Goal: Information Seeking & Learning: Learn about a topic

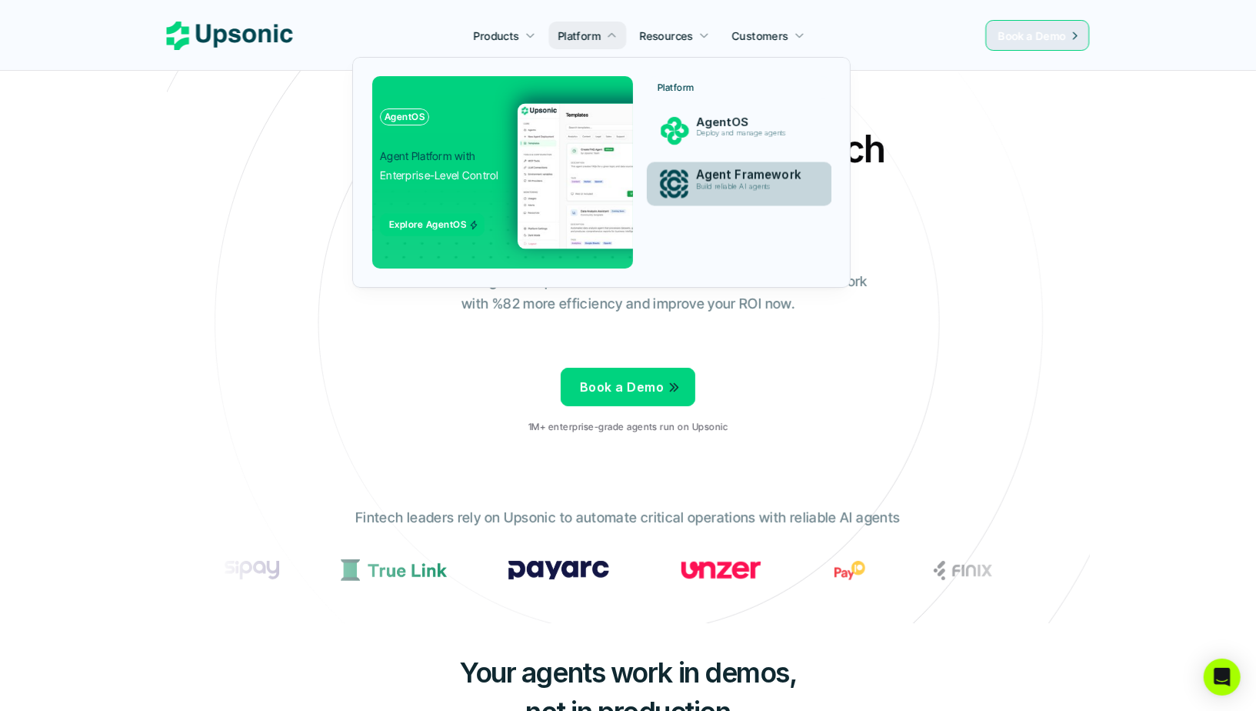
click at [739, 180] on p "Agent Framework" at bounding box center [753, 175] width 115 height 14
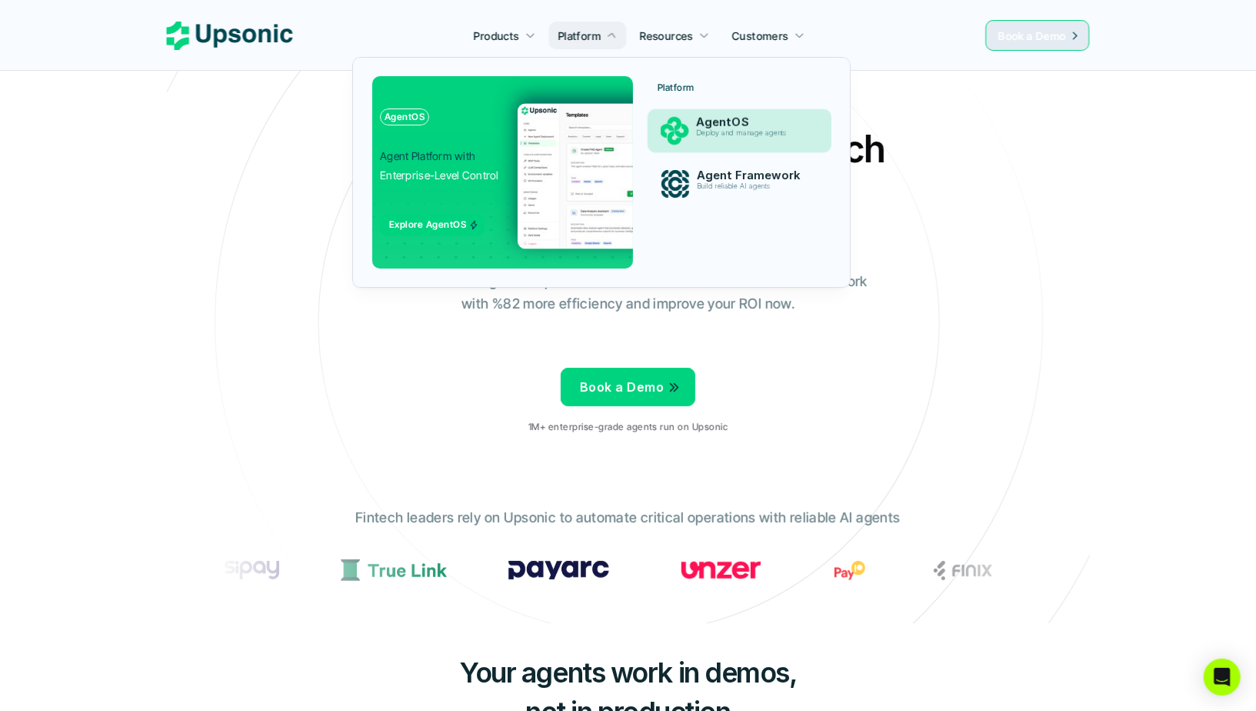
click at [703, 123] on p "AgentOS" at bounding box center [753, 122] width 115 height 14
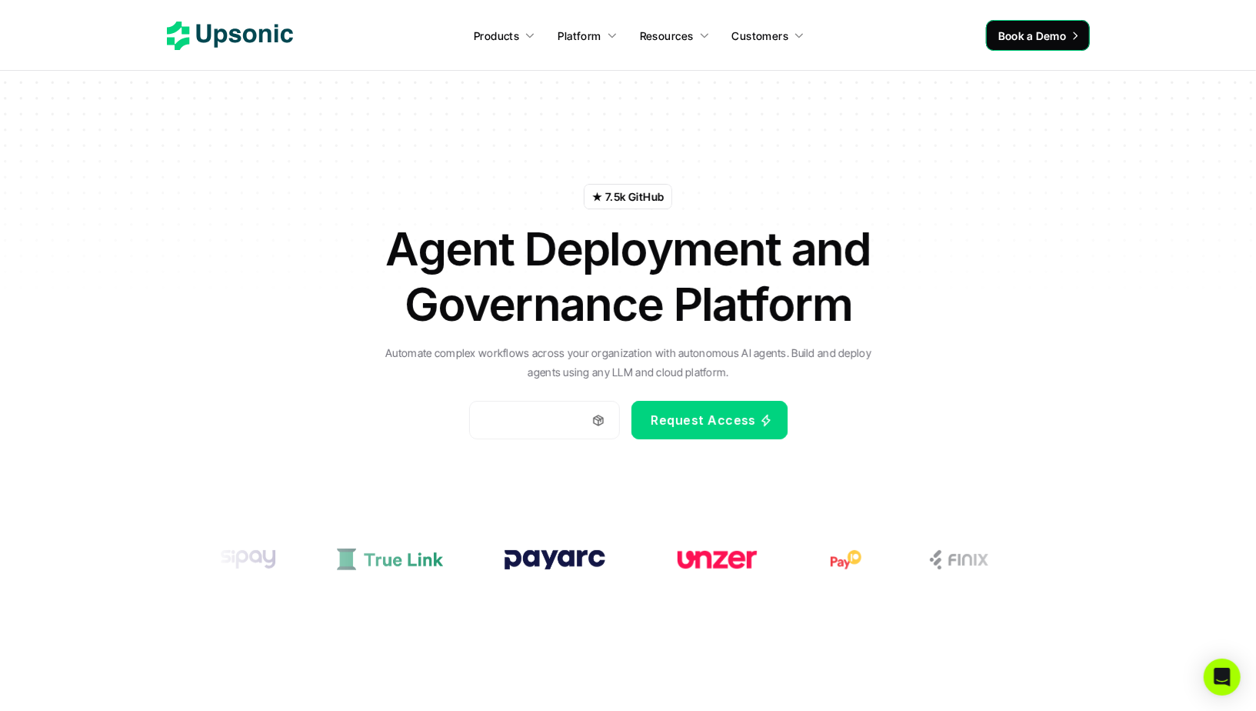
click at [565, 312] on h1 "Agent Deployment and Governance Platform" at bounding box center [628, 276] width 539 height 111
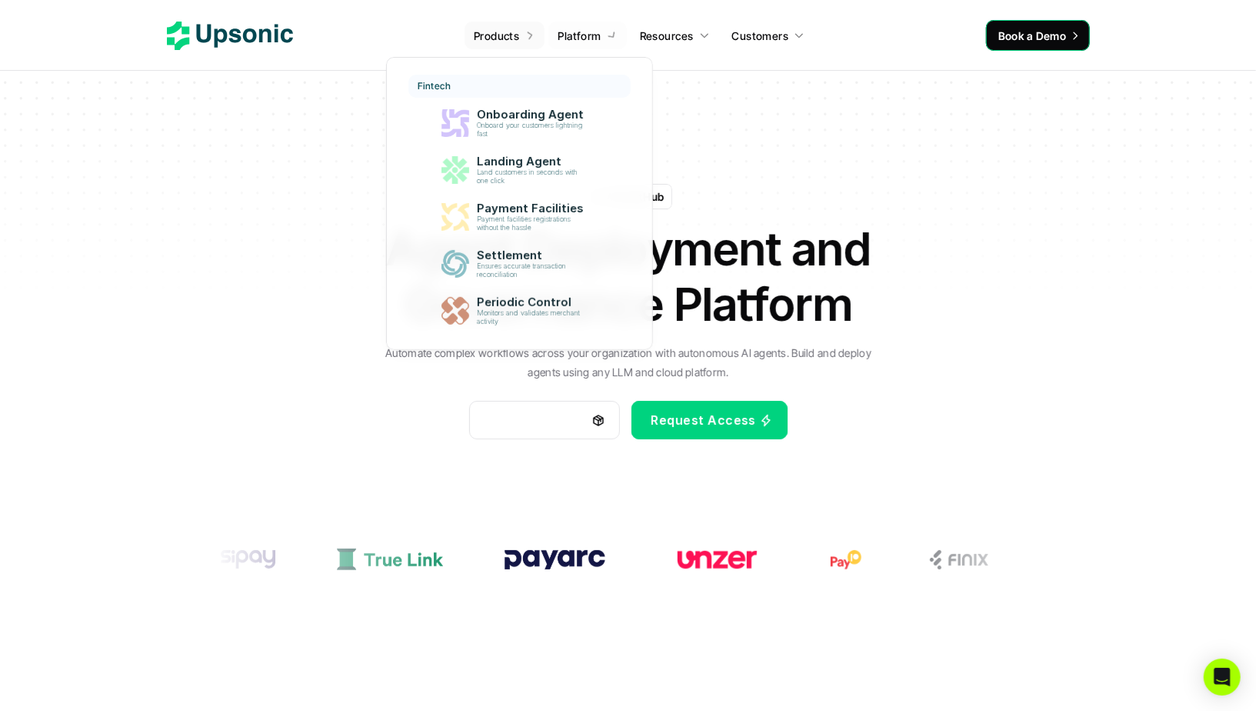
click at [509, 37] on p "Products" at bounding box center [496, 36] width 45 height 16
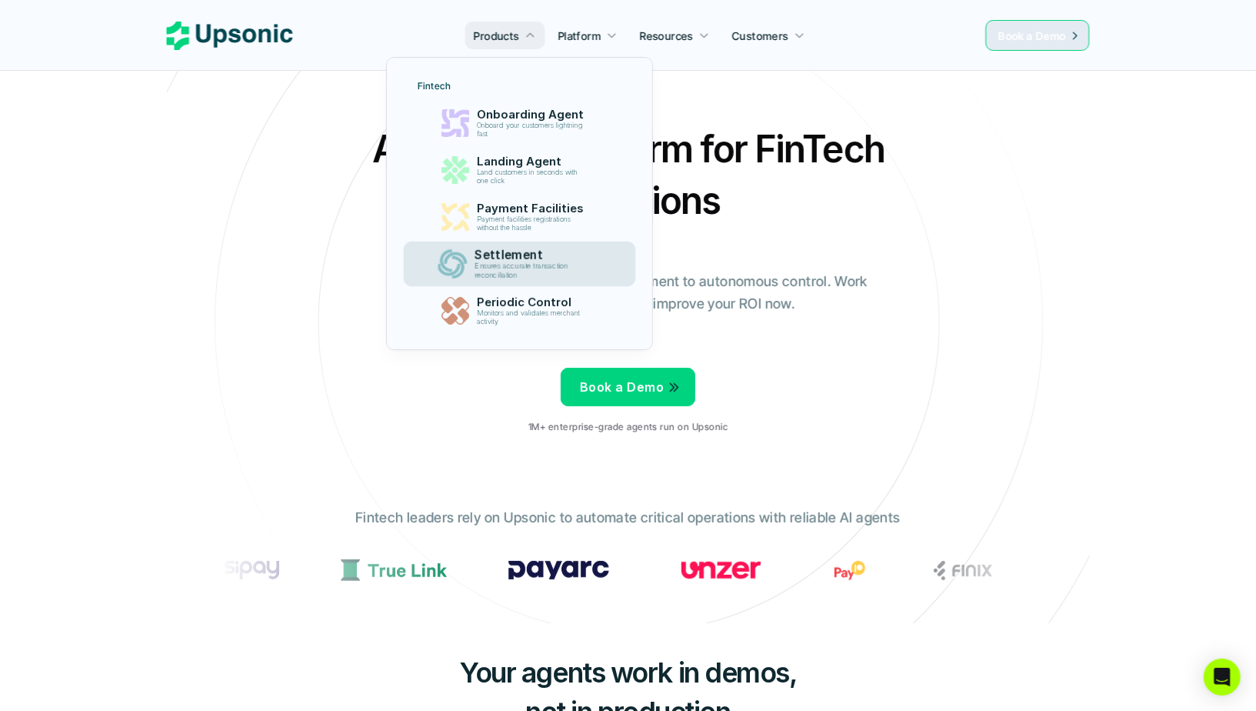
click at [518, 264] on p "Ensures accurate transaction reconciliation" at bounding box center [533, 271] width 117 height 18
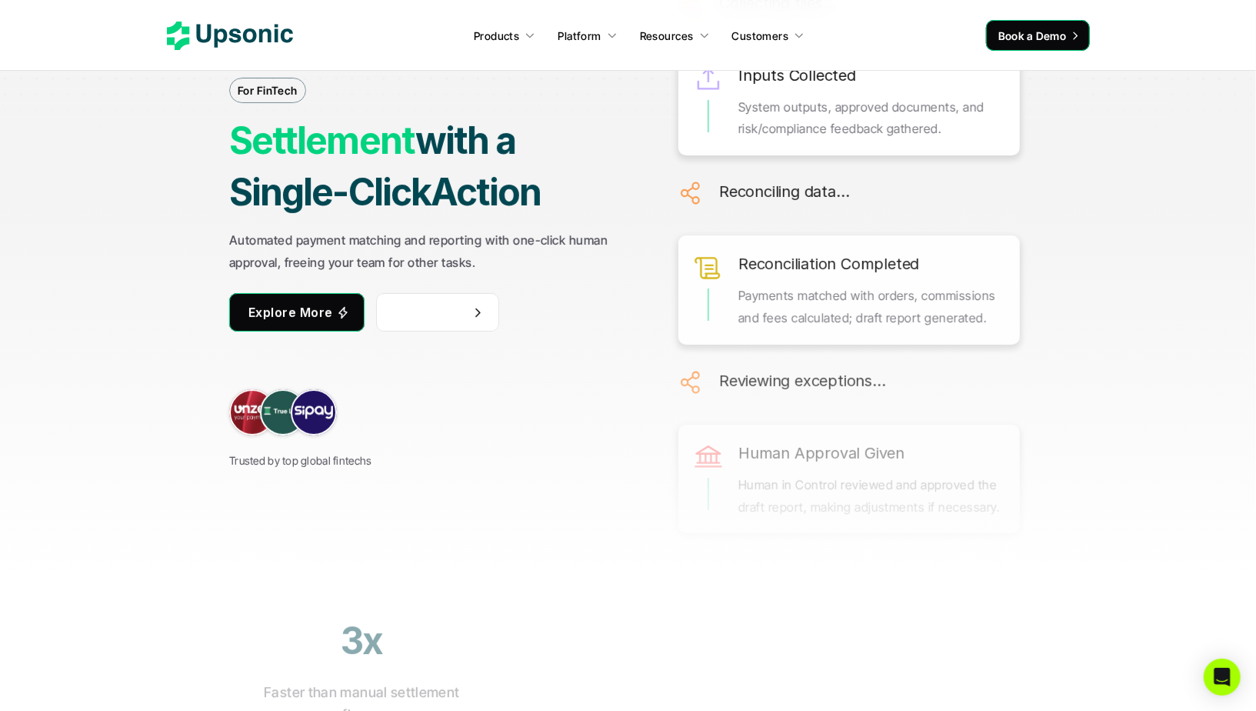
scroll to position [163, 0]
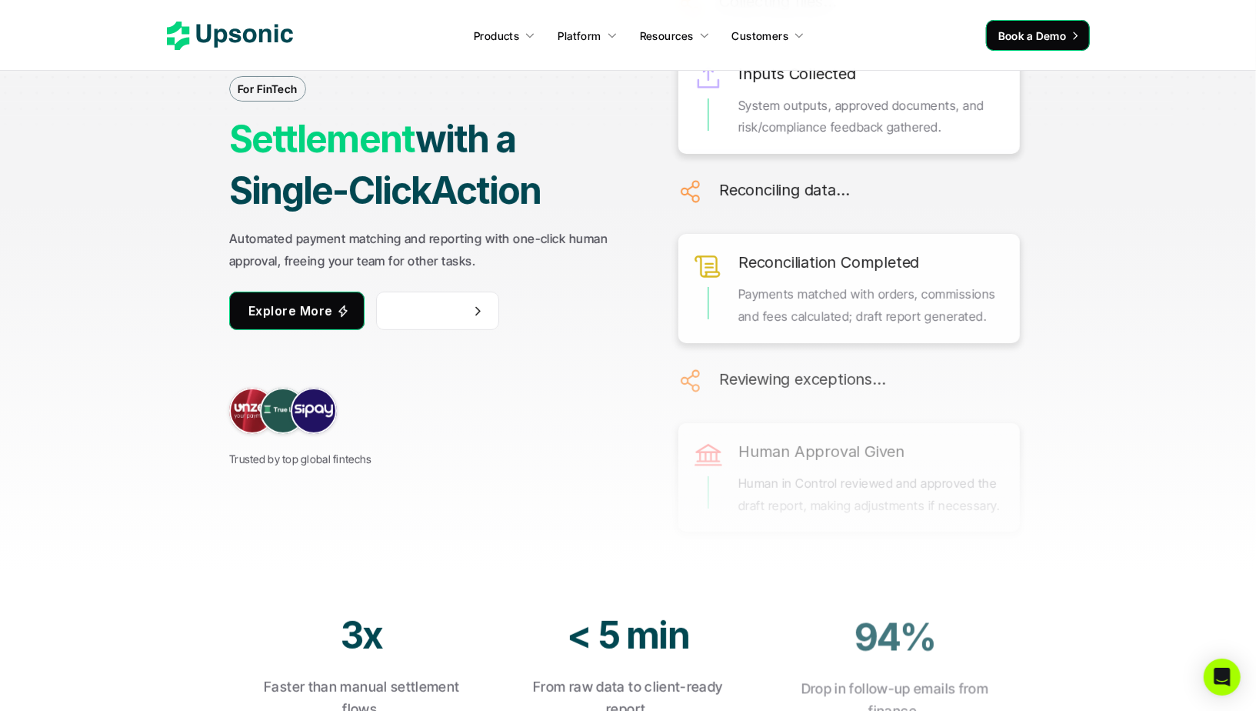
click at [486, 132] on strong "with a Single-Click" at bounding box center [375, 164] width 293 height 97
click at [1098, 244] on div "For FinTech Settlement with a Single-Click Action Automated payment matching an…" at bounding box center [629, 203] width 1154 height 711
click at [269, 87] on p "For FinTech" at bounding box center [268, 89] width 60 height 16
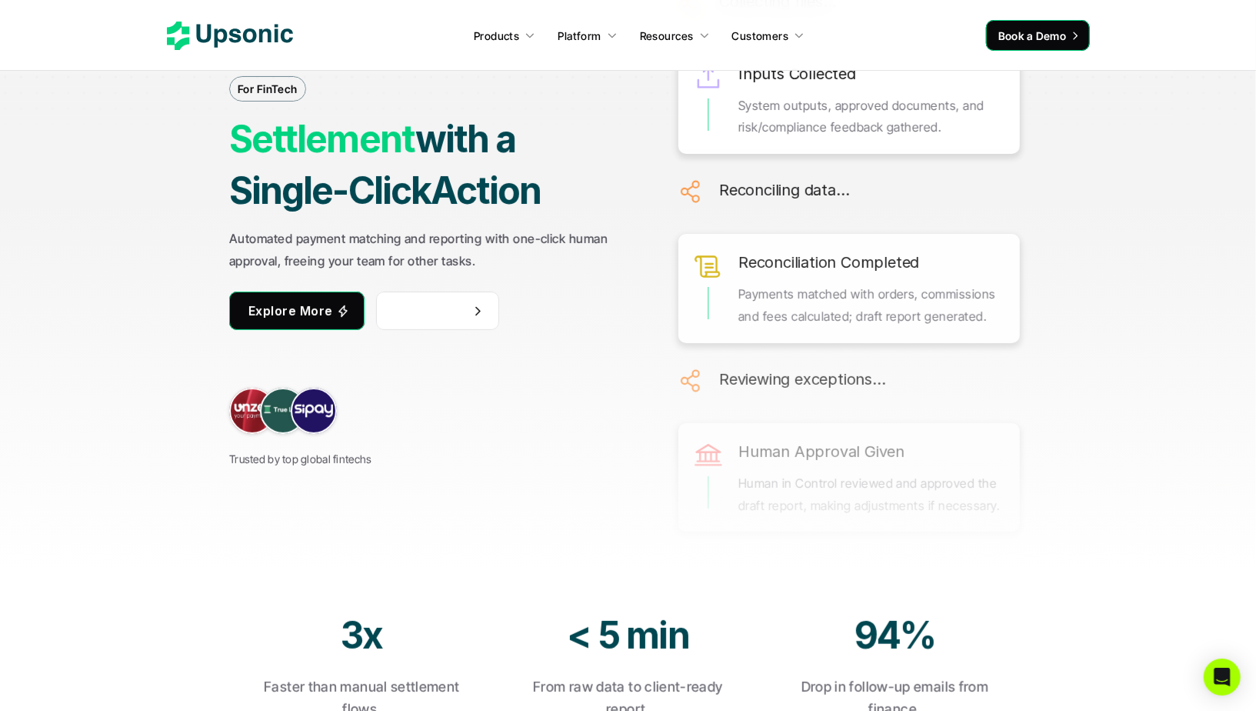
click at [354, 88] on div "For FinTech Settlement with a Single-Click Action Automated payment matching an…" at bounding box center [431, 203] width 405 height 529
click at [364, 139] on strong "Settlement" at bounding box center [322, 138] width 186 height 45
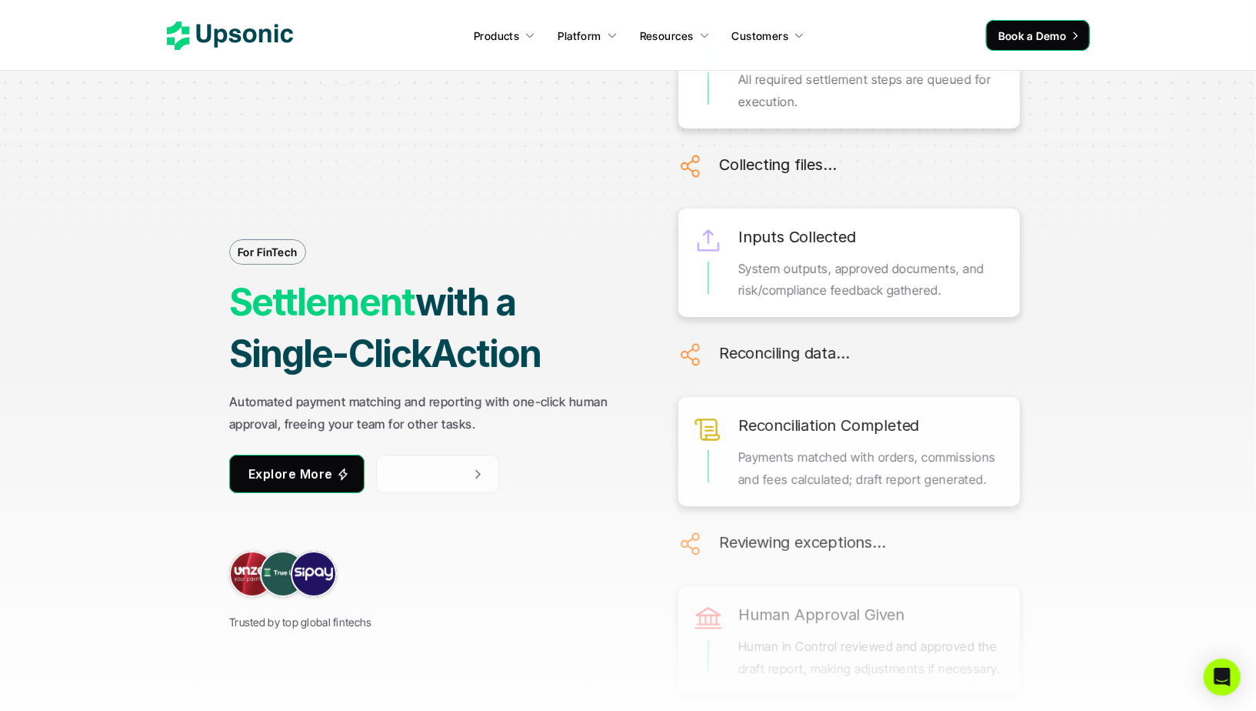
click at [473, 318] on strong "with a Single-Click" at bounding box center [375, 327] width 293 height 97
click at [446, 313] on strong "with a Single-Click" at bounding box center [375, 327] width 293 height 97
click at [499, 247] on div "For FinTech Settlement with a Single-Click Action Automated payment matching an…" at bounding box center [431, 366] width 405 height 529
click at [1157, 526] on div "For FinTech Settlement with a Single-Click Action Automated payment matching an…" at bounding box center [629, 367] width 1154 height 711
click at [1221, 675] on icon "Open Intercom Messenger" at bounding box center [1222, 677] width 18 height 20
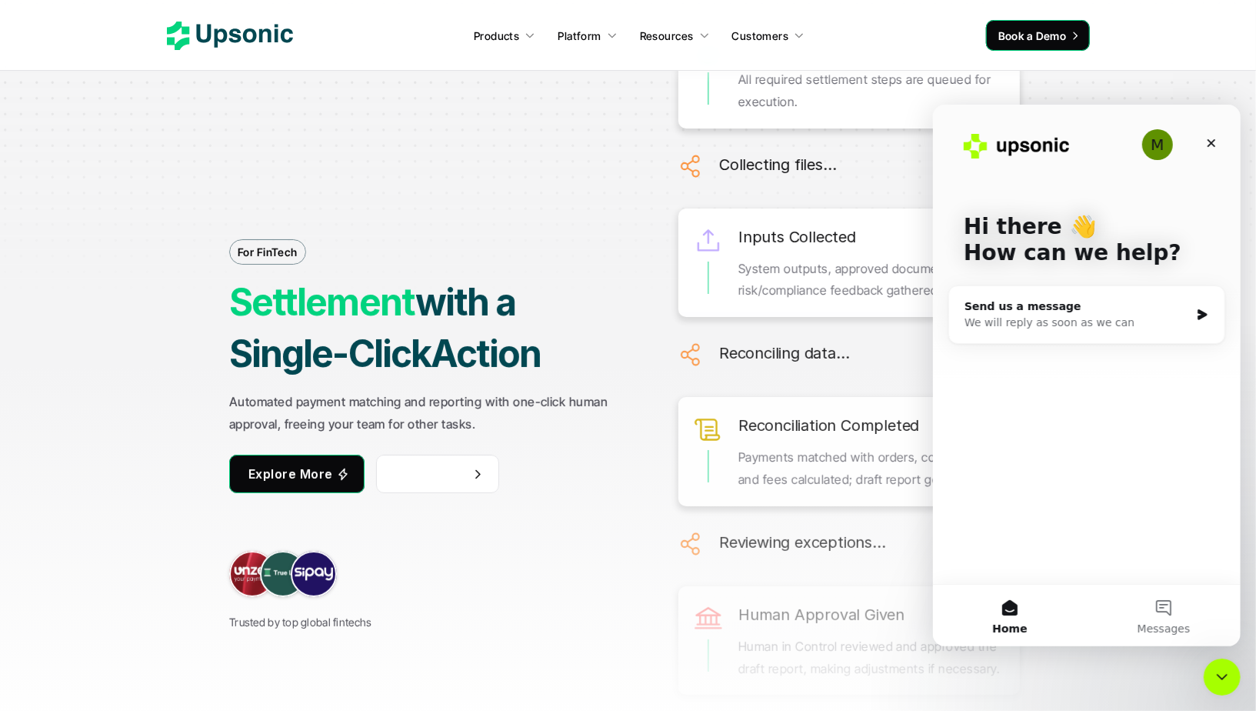
click at [1058, 454] on div "M Hi there 👋 How can we help? Send us a message We will reply as soon as we can" at bounding box center [1086, 343] width 308 height 479
click at [1155, 142] on div "M" at bounding box center [1157, 143] width 31 height 31
click at [1209, 139] on icon "Close" at bounding box center [1211, 142] width 12 height 12
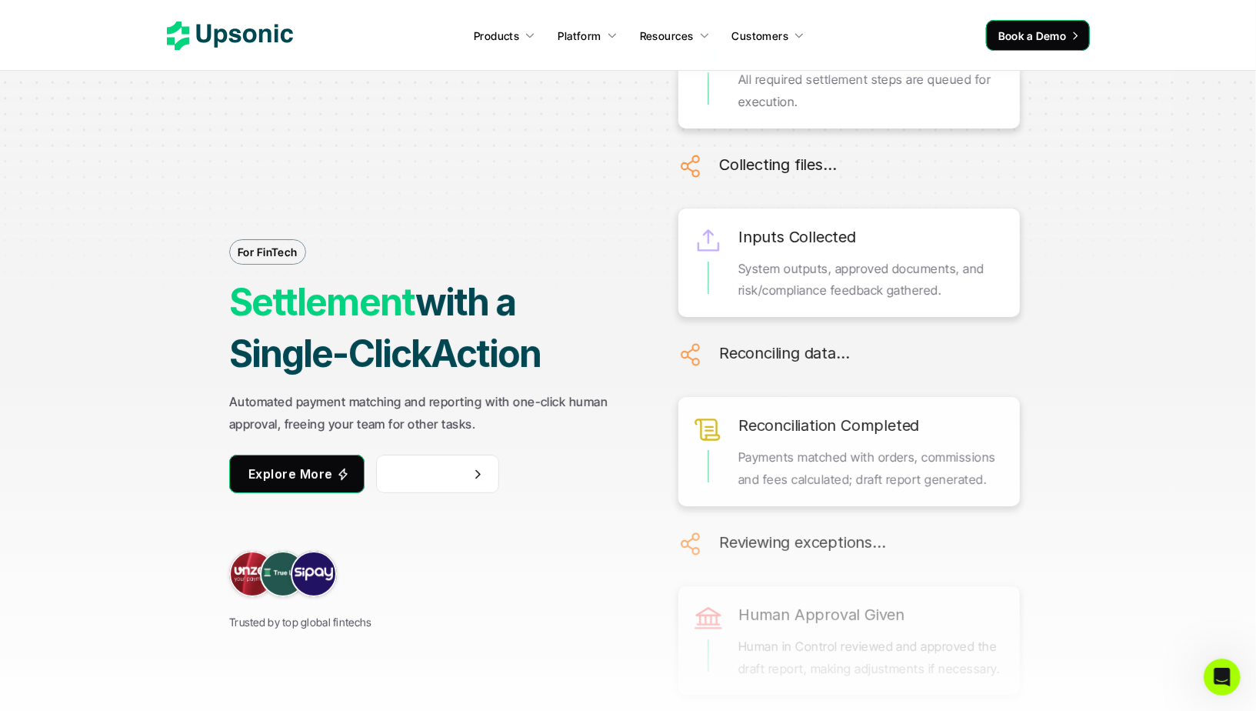
click at [1158, 265] on div "For FinTech Settlement with a Single-Click Action Automated payment matching an…" at bounding box center [629, 367] width 1154 height 711
click at [1101, 256] on div "For FinTech Settlement with a Single-Click Action Automated payment matching an…" at bounding box center [629, 367] width 1154 height 711
click at [1216, 679] on icon "Open Intercom Messenger" at bounding box center [1220, 674] width 25 height 25
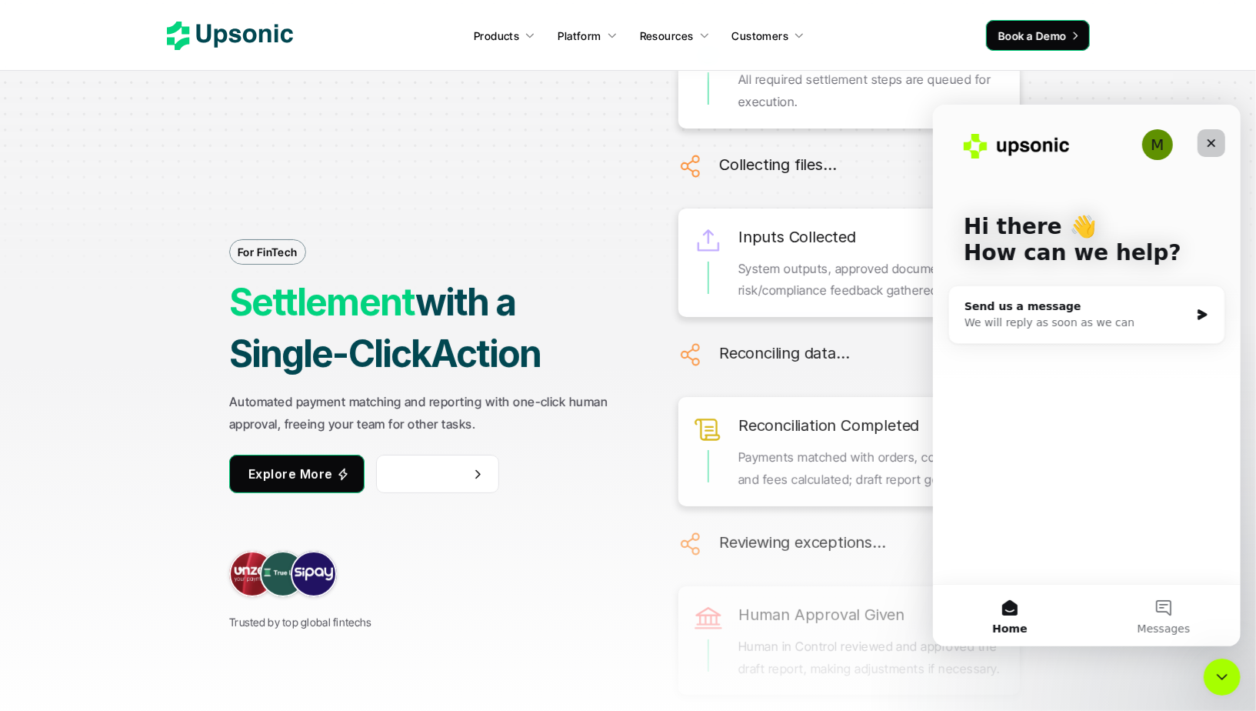
click at [1216, 138] on icon "Close" at bounding box center [1211, 142] width 12 height 12
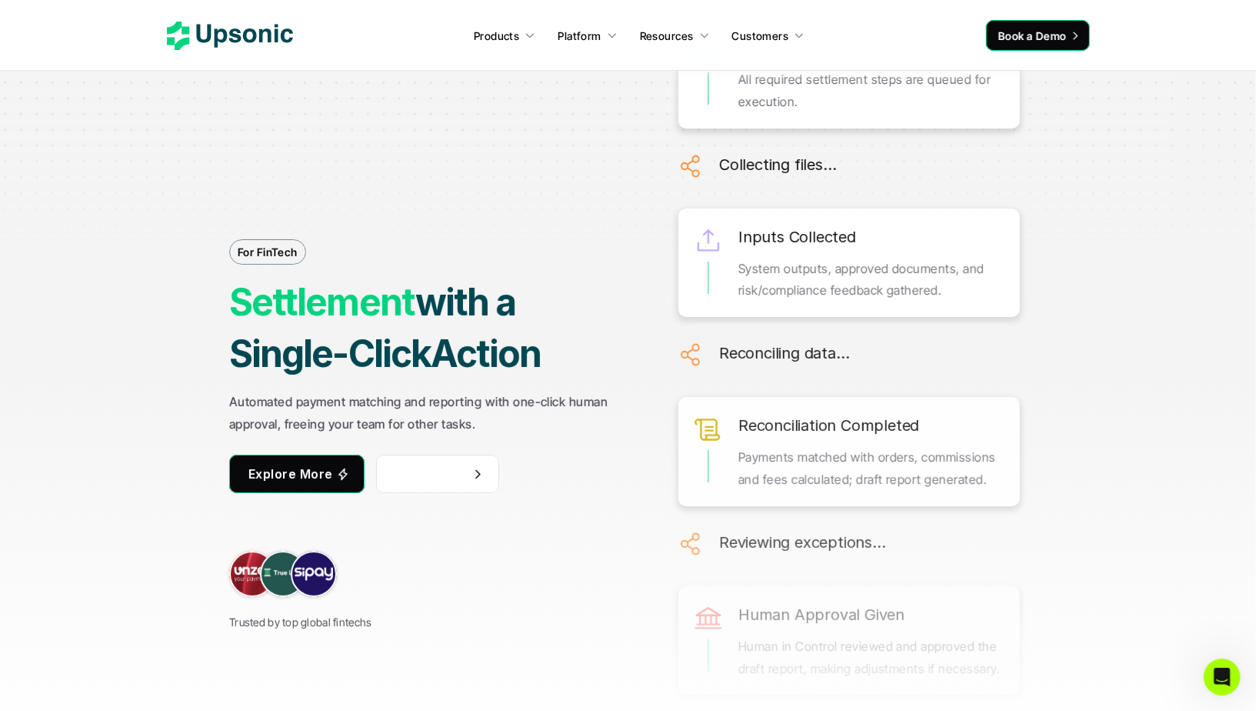
click at [1141, 137] on div "For FinTech Settlement with a Single-Click Action Automated payment matching an…" at bounding box center [629, 367] width 1154 height 711
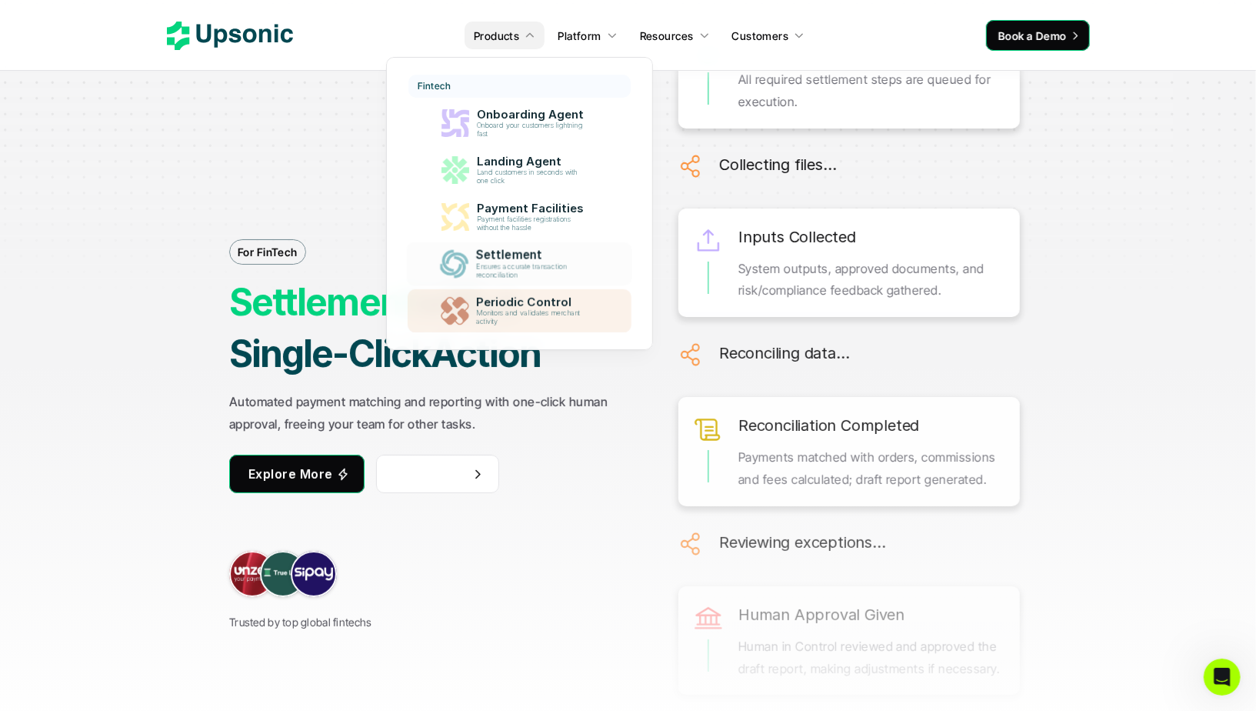
click at [505, 303] on p "Periodic Control" at bounding box center [533, 302] width 115 height 14
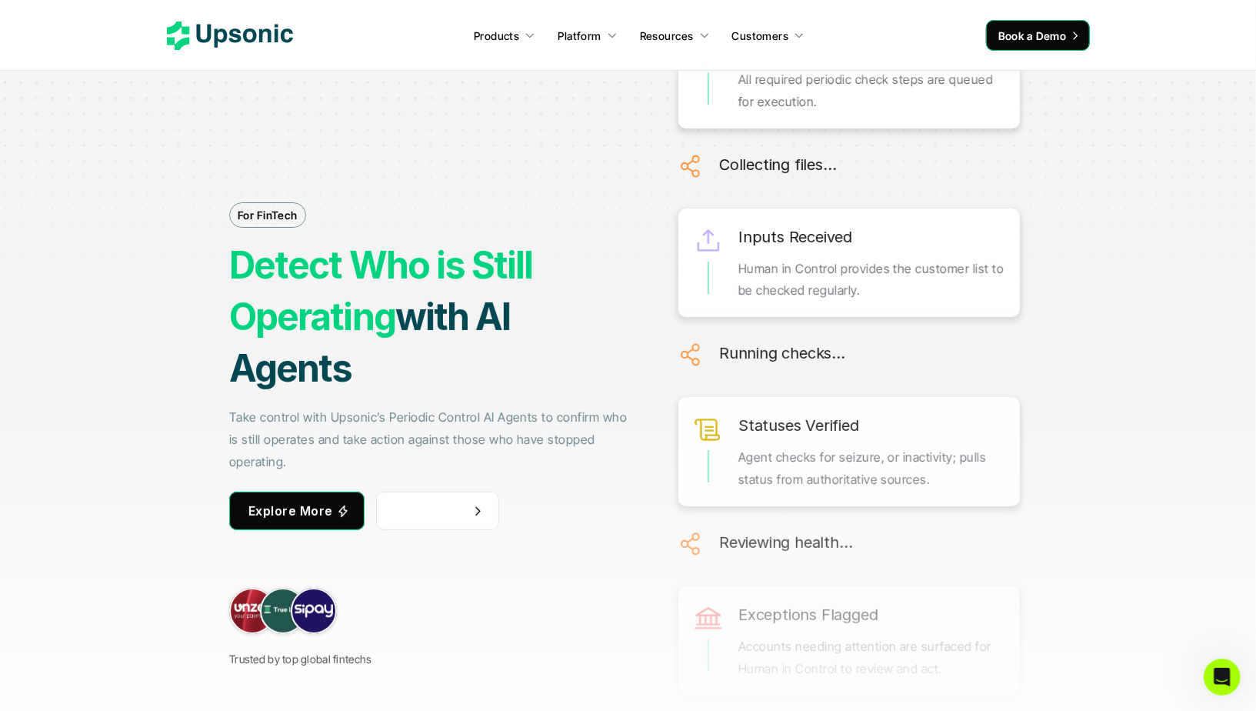
drag, startPoint x: 228, startPoint y: 260, endPoint x: 549, endPoint y: 275, distance: 321.2
click at [549, 275] on h1 "Detect Who is Still Operating with AI Agents" at bounding box center [431, 316] width 405 height 155
copy strong "Detect Who is Still"
click at [340, 248] on strong "Detect Who is Still Operating" at bounding box center [384, 290] width 311 height 97
drag, startPoint x: 228, startPoint y: 261, endPoint x: 399, endPoint y: 320, distance: 180.0
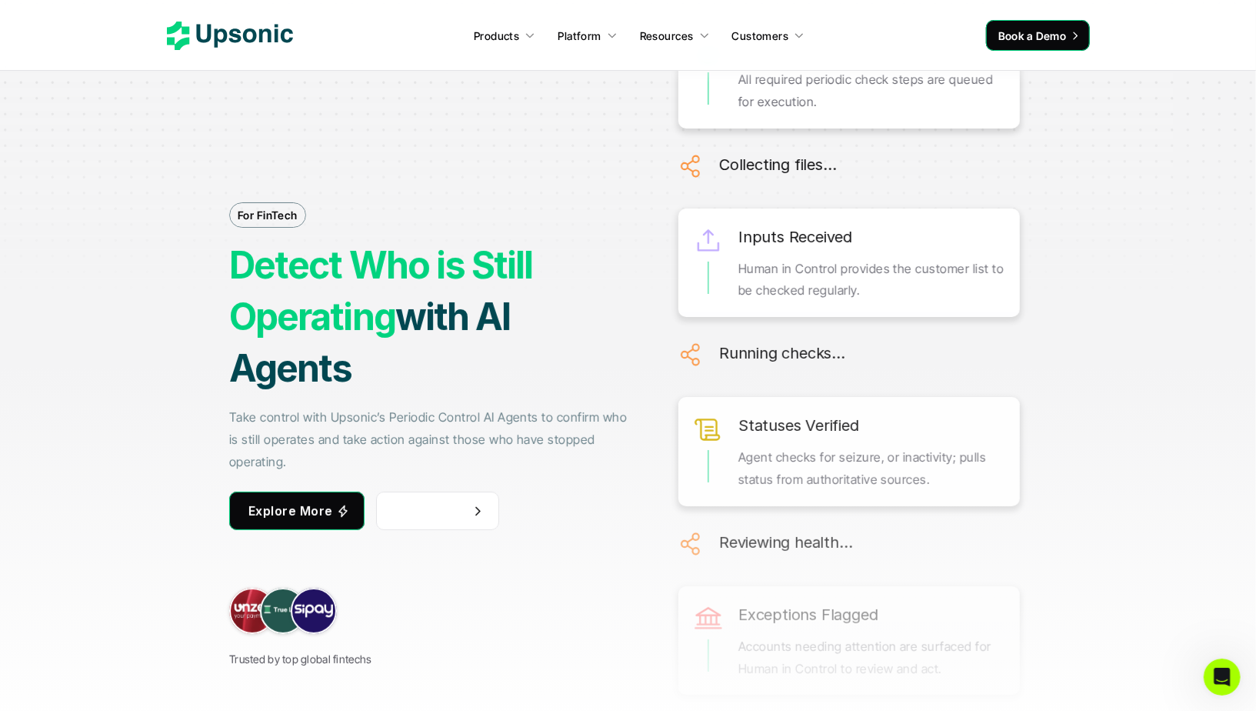
click at [399, 320] on div "For FinTech Detect Who is Still Operating with AI Agents Take control with Upso…" at bounding box center [629, 367] width 1154 height 711
copy strong "Detect Who is Still Operating"
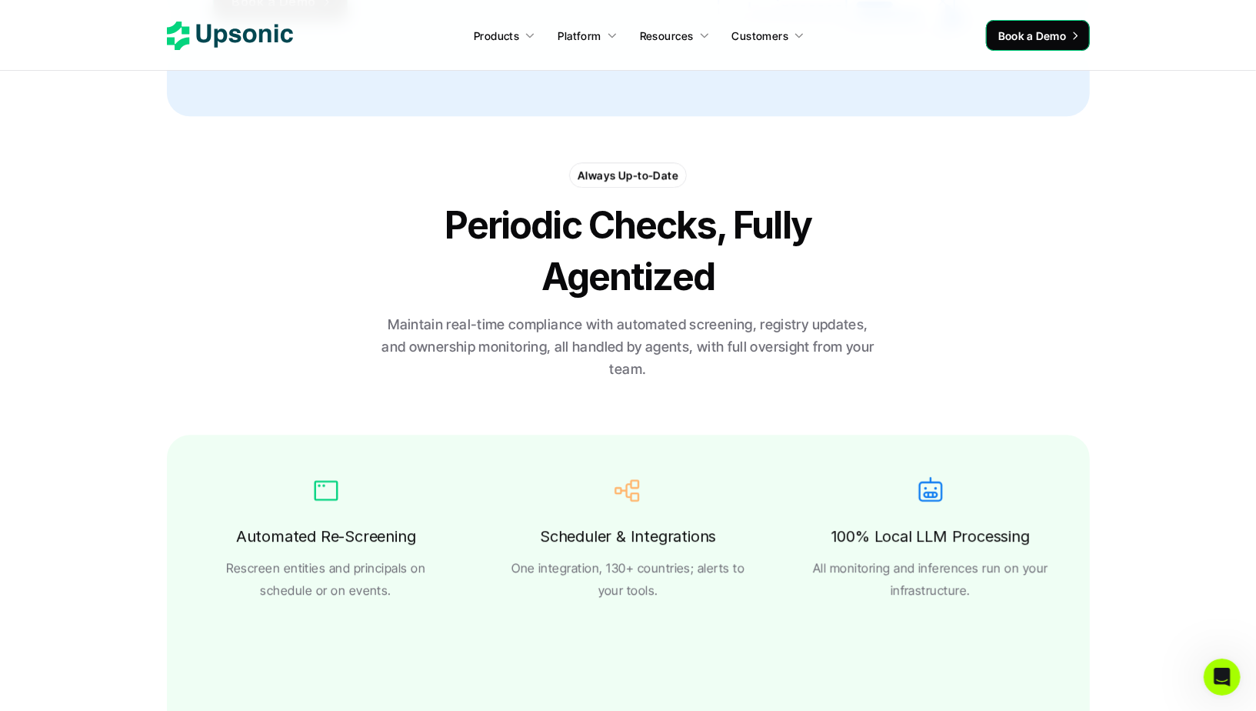
scroll to position [2581, 0]
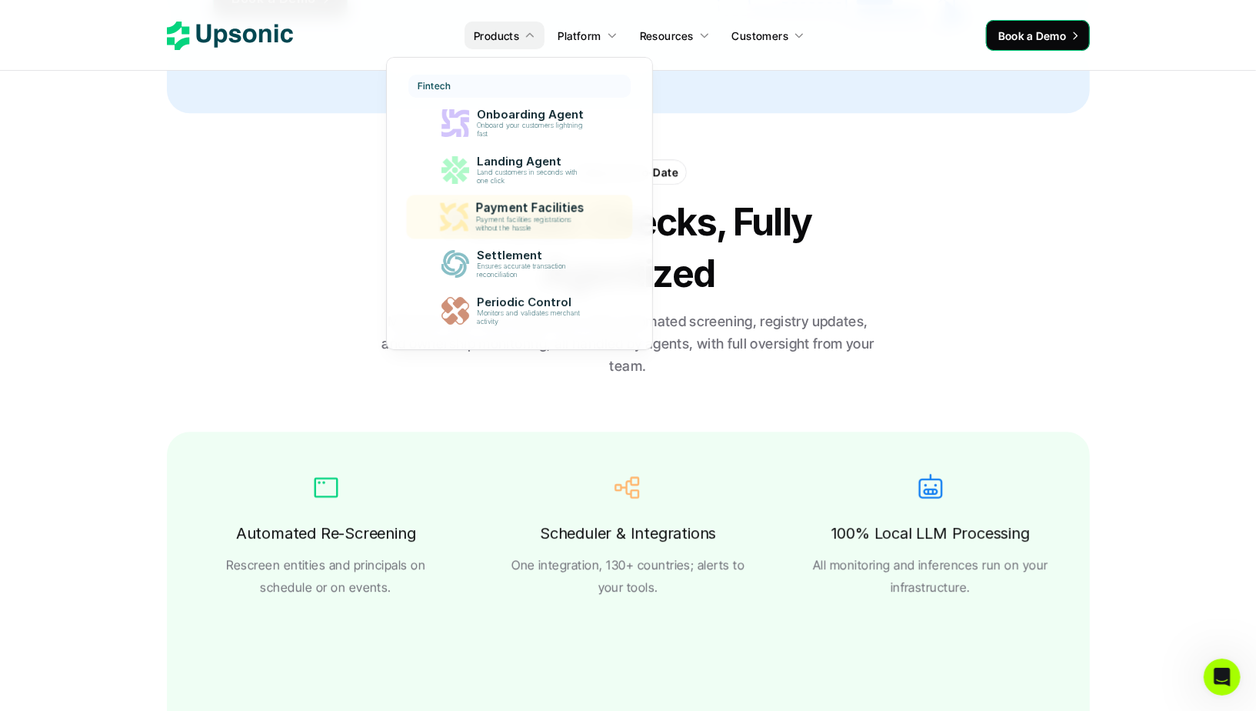
click at [483, 212] on p "Payment Facilities" at bounding box center [533, 209] width 115 height 14
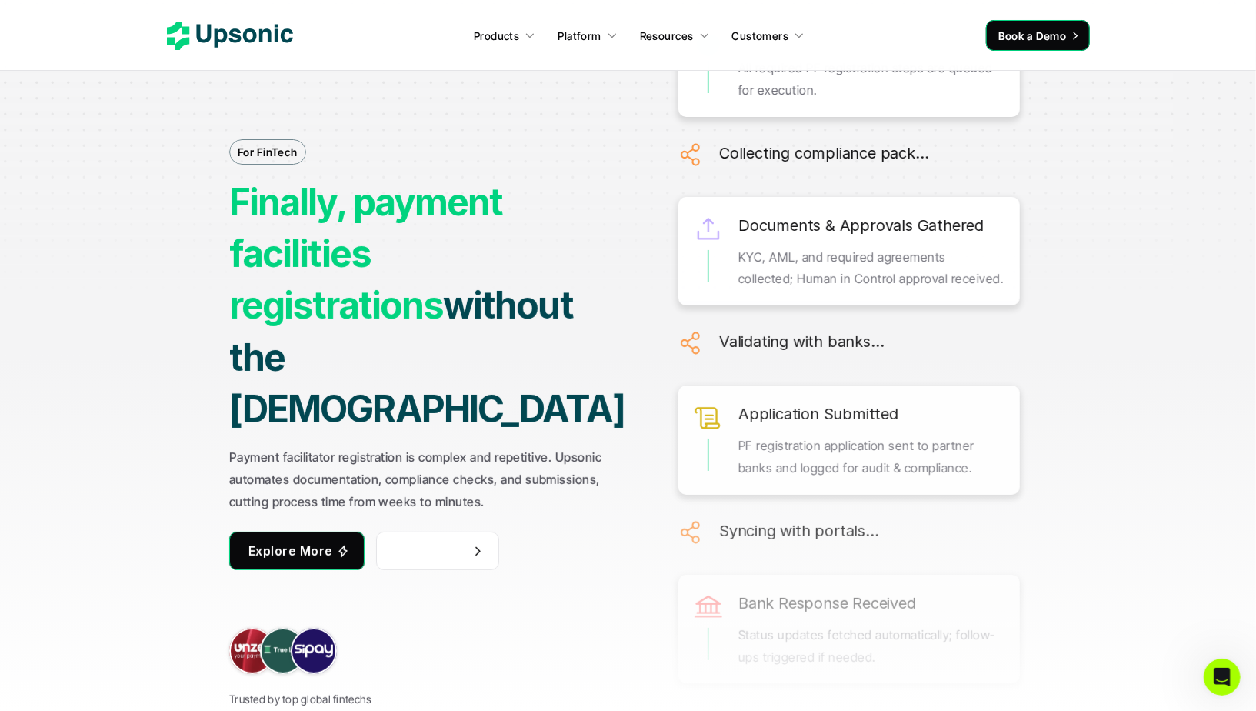
click at [377, 256] on strong "Finally, payment facilities registrations" at bounding box center [369, 253] width 280 height 148
drag, startPoint x: 561, startPoint y: 403, endPoint x: 511, endPoint y: 448, distance: 67.0
click at [511, 448] on p "Payment facilitator registration is complex and repetitive. Upsonic automates d…" at bounding box center [431, 479] width 405 height 66
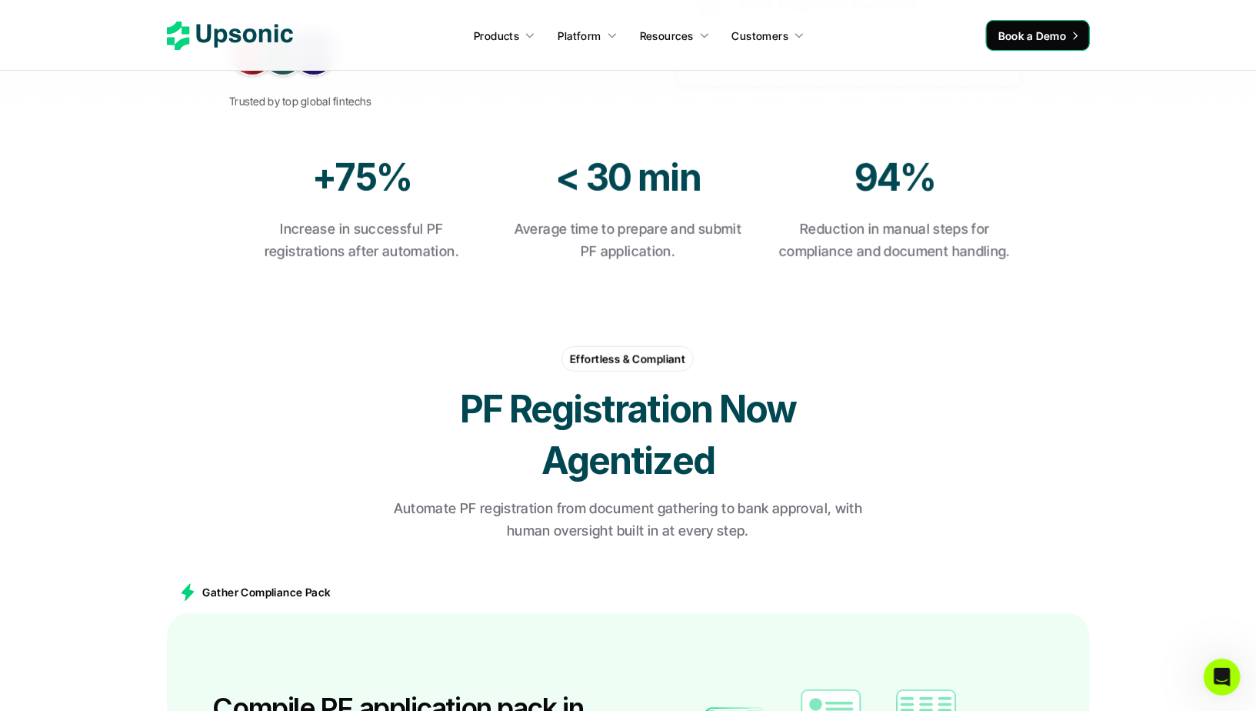
scroll to position [609, 0]
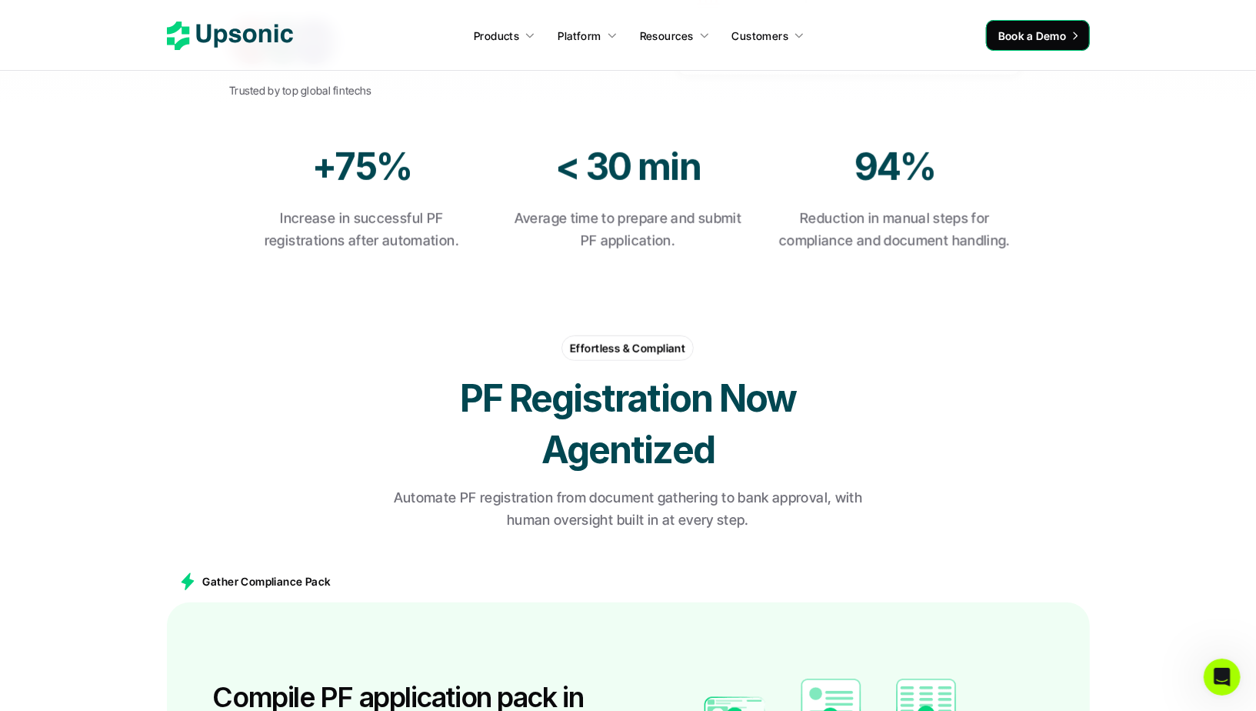
click at [826, 497] on p "Automate PF registration from document gathering to bank approval, with human o…" at bounding box center [629, 509] width 500 height 45
drag, startPoint x: 395, startPoint y: 496, endPoint x: 552, endPoint y: 494, distance: 157.0
click at [552, 494] on p "Automate PF registration from document gathering to bank approval, with human o…" at bounding box center [629, 509] width 500 height 45
copy p "Automate PF registration"
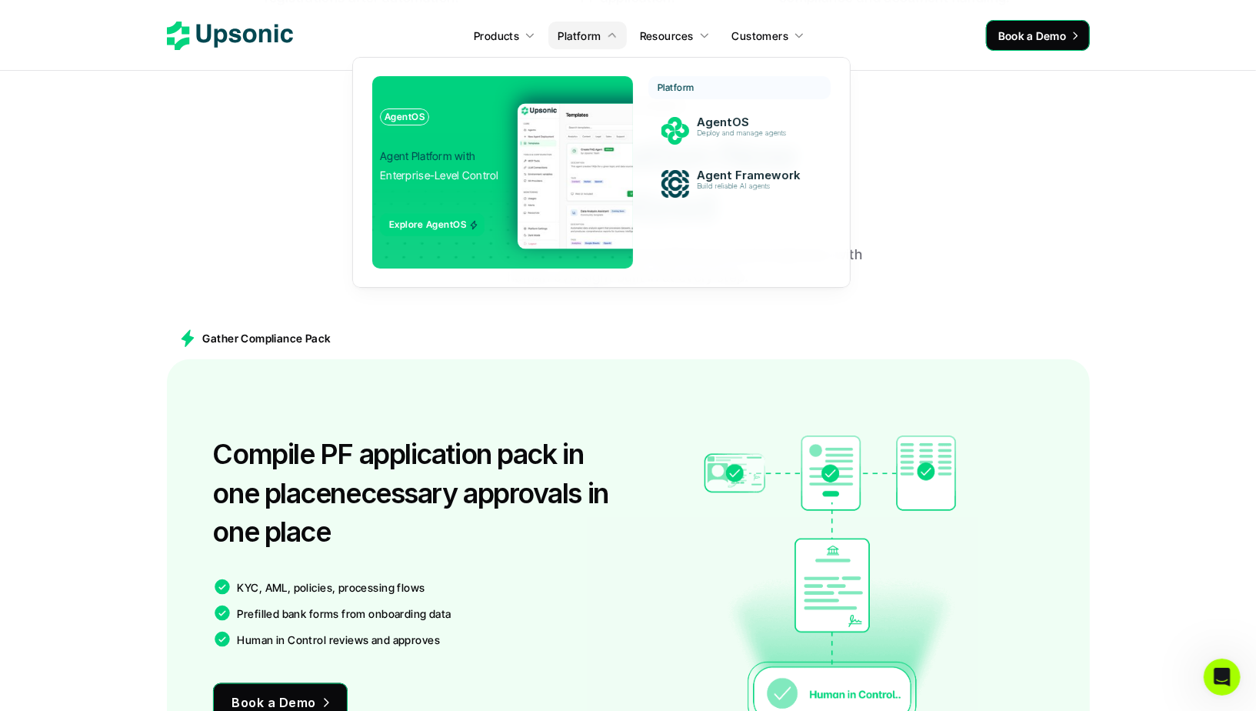
scroll to position [867, 0]
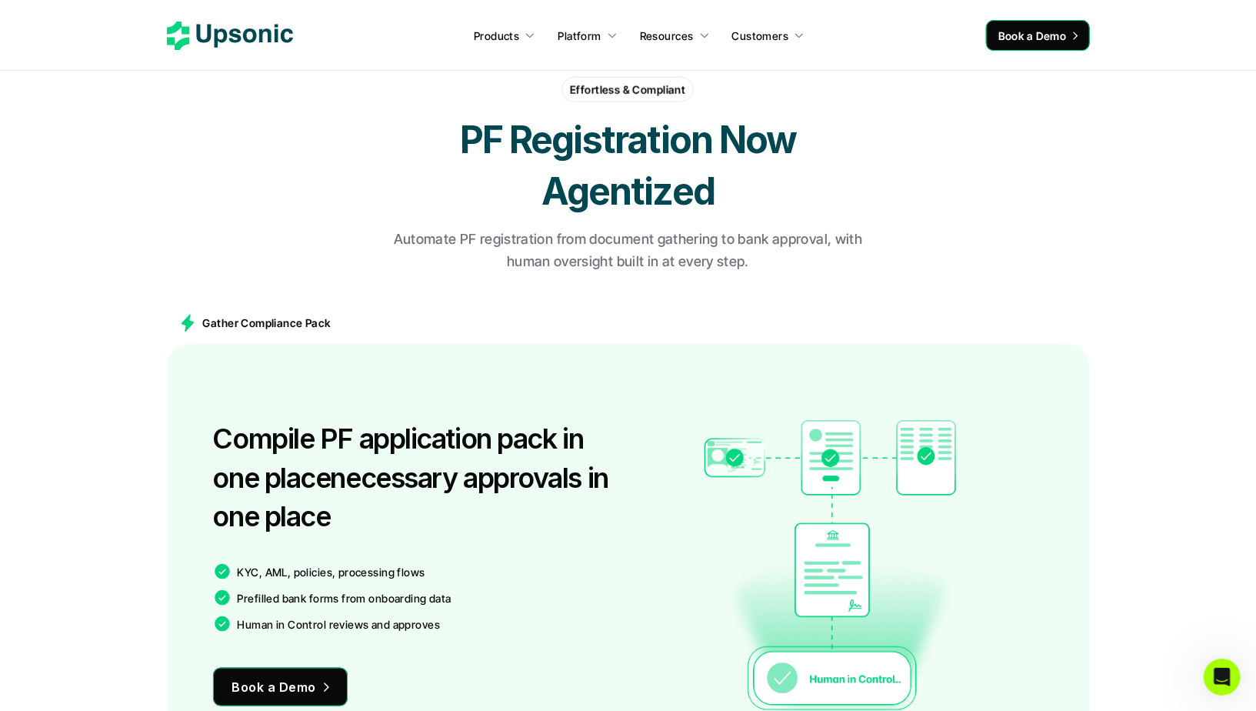
drag, startPoint x: 218, startPoint y: 432, endPoint x: 336, endPoint y: 465, distance: 122.3
click at [336, 465] on h3 "Compile PF application pack in one placenecessary approvals in one place" at bounding box center [417, 477] width 408 height 116
click at [414, 471] on h3 "Compile PF application pack in one placenecessary approvals in one place" at bounding box center [417, 477] width 408 height 116
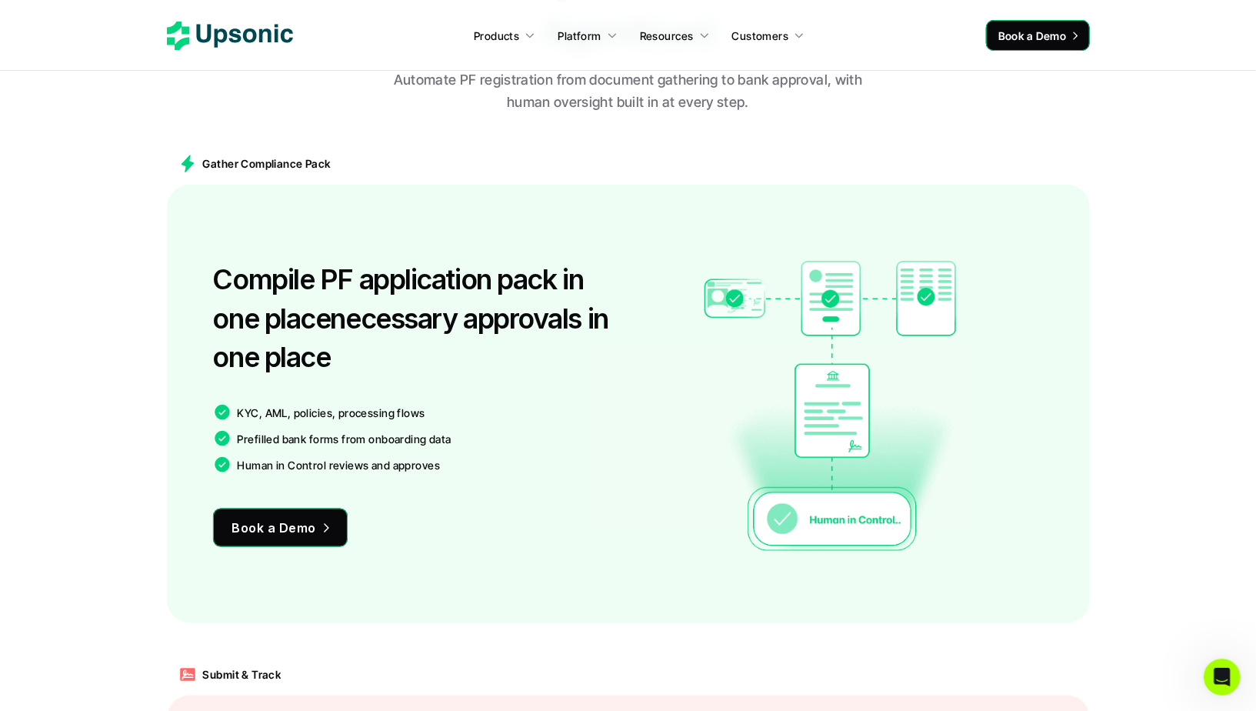
scroll to position [1027, 0]
click at [367, 414] on p "KYC, AML, policies, processing flows" at bounding box center [332, 412] width 188 height 16
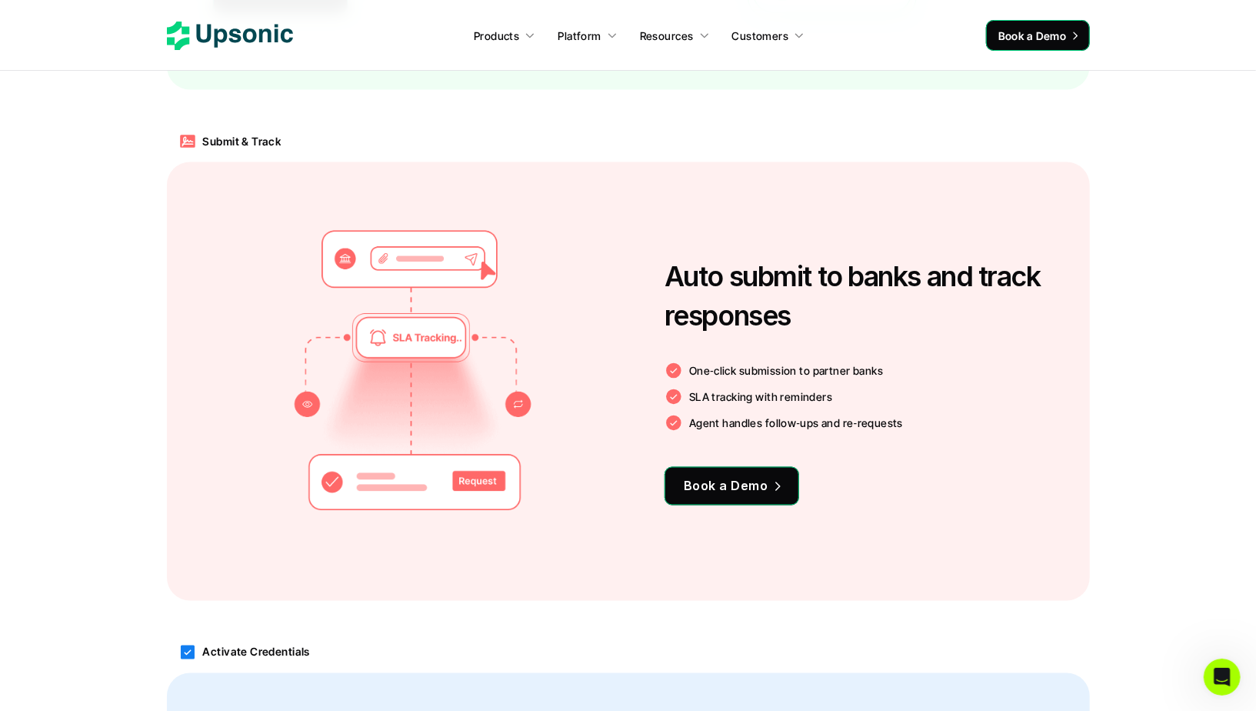
scroll to position [1572, 0]
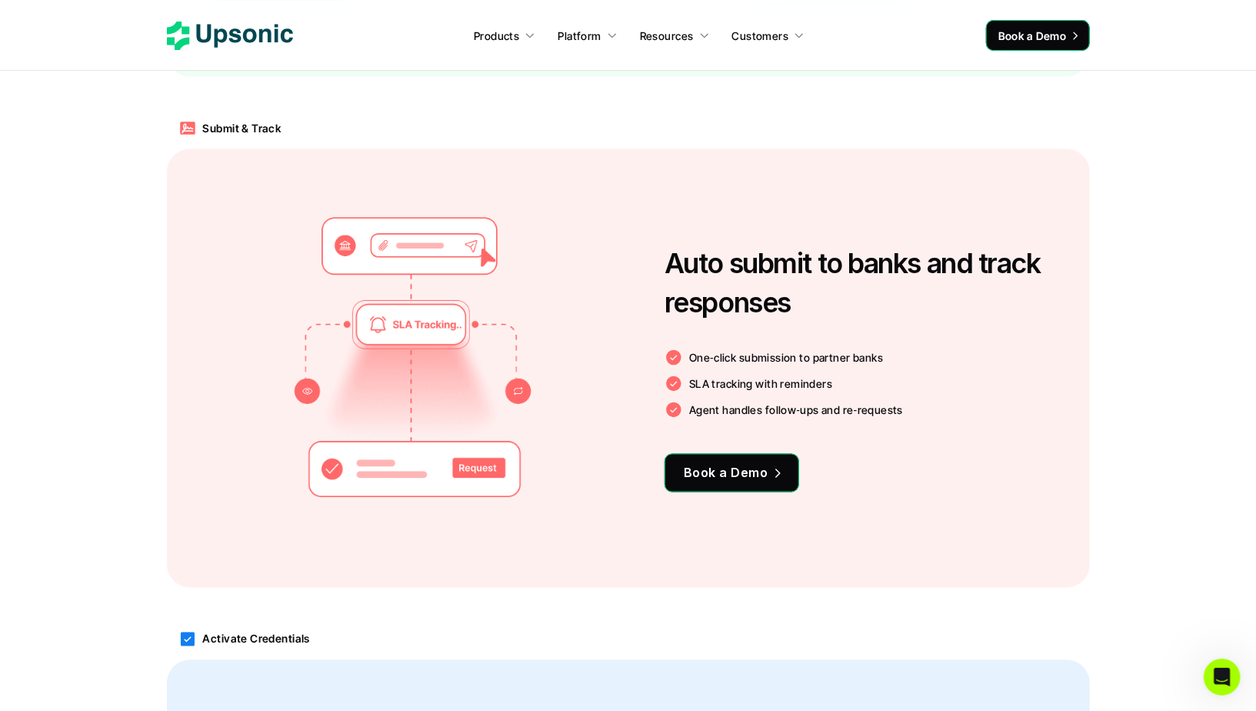
drag, startPoint x: 666, startPoint y: 260, endPoint x: 901, endPoint y: 291, distance: 236.7
click at [901, 291] on h3 "Auto submit to banks and track responses" at bounding box center [854, 283] width 379 height 78
copy h3 "Auto submit to banks and track responses"
click at [739, 293] on h3 "Auto submit to banks and track responses" at bounding box center [854, 283] width 379 height 78
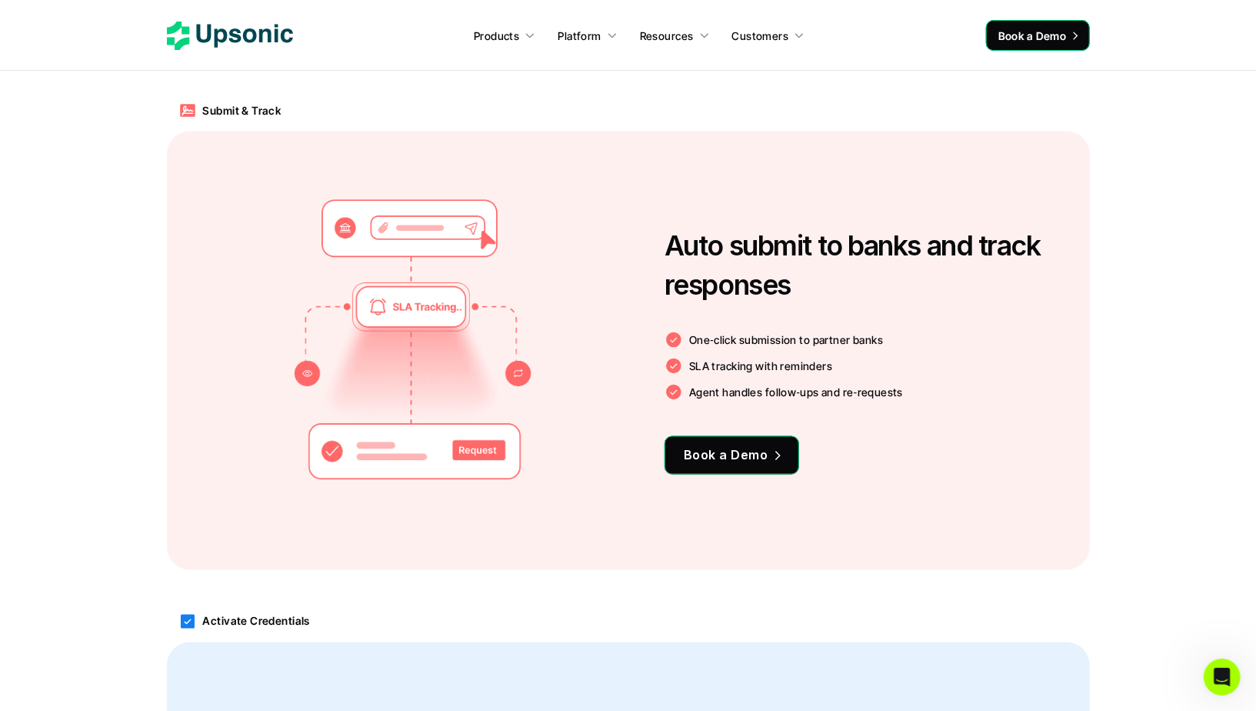
scroll to position [1591, 0]
click at [245, 34] on use at bounding box center [230, 36] width 126 height 28
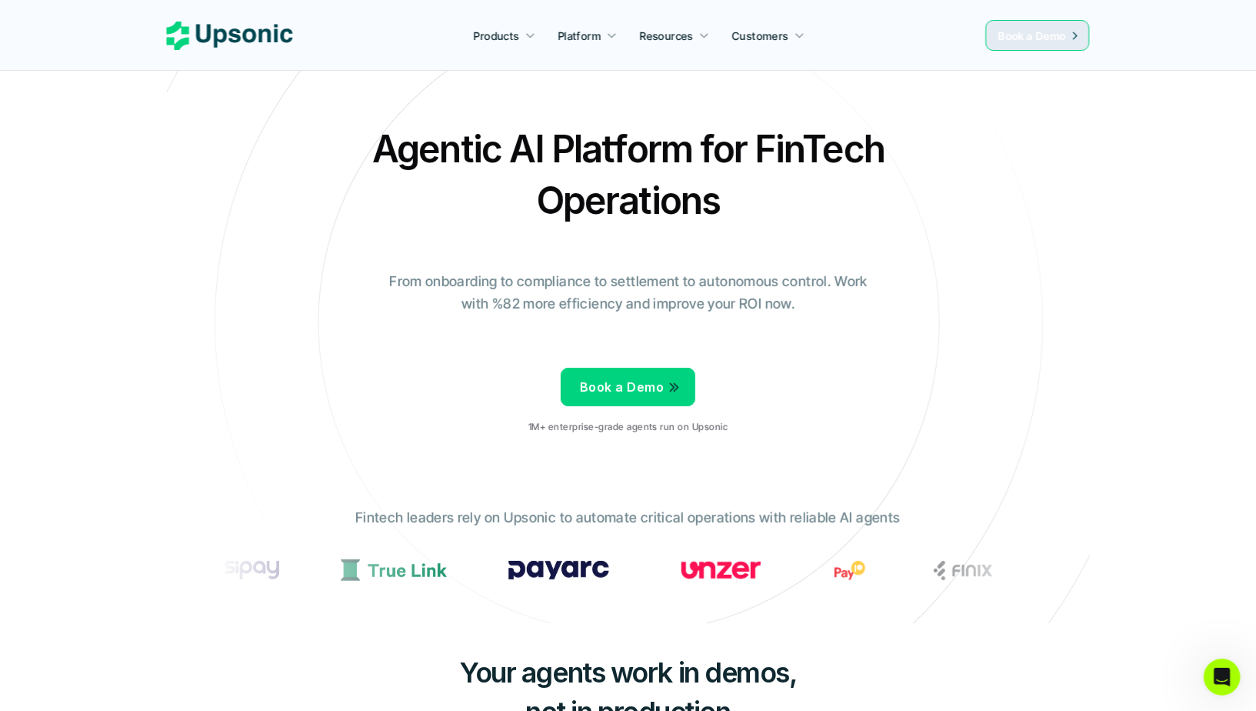
click at [913, 91] on icon at bounding box center [629, 323] width 1034 height 1034
click at [614, 169] on h2 "Agentic AI Platform for FinTech Operations" at bounding box center [628, 174] width 539 height 103
click at [636, 173] on h2 "Agentic AI Platform for FinTech Operations" at bounding box center [628, 174] width 539 height 103
click at [674, 157] on h2 "Agentic AI Platform for FinTech Operations" at bounding box center [628, 174] width 539 height 103
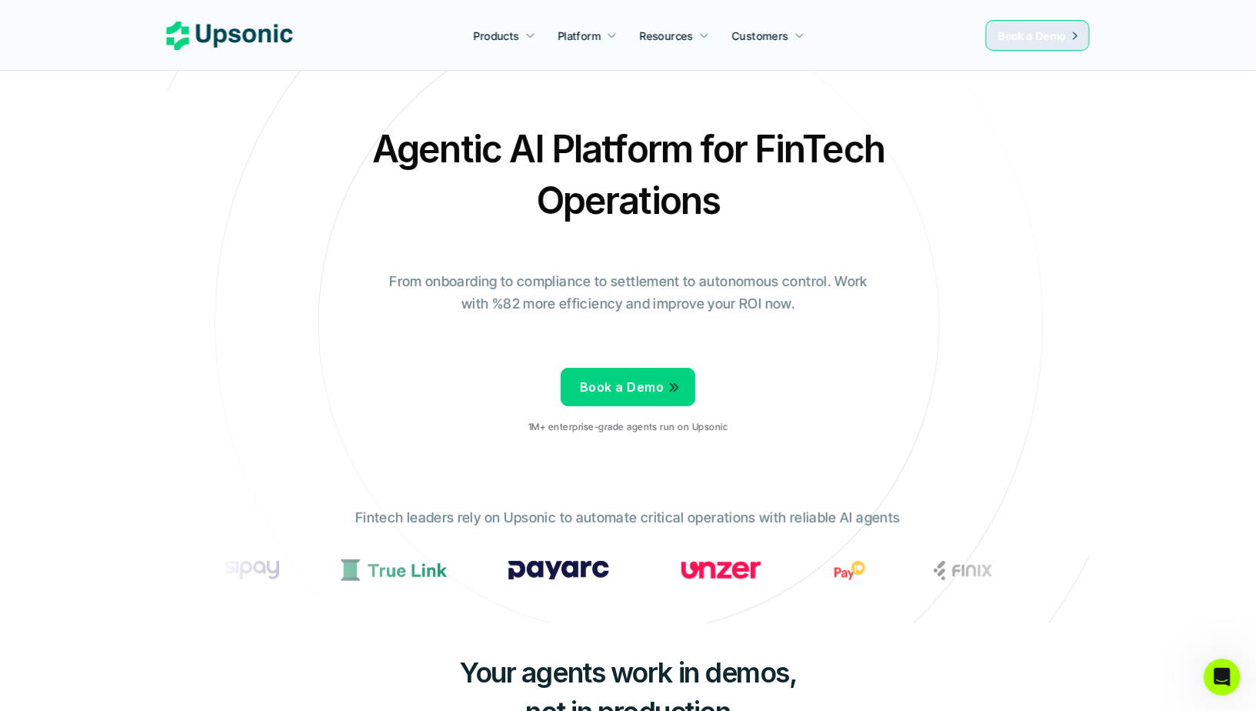
click at [674, 157] on h2 "Agentic AI Platform for FinTech Operations" at bounding box center [628, 174] width 539 height 103
click at [673, 157] on h2 "Agentic AI Platform for FinTech Operations" at bounding box center [628, 174] width 539 height 103
click at [632, 212] on h2 "Agentic AI Platform for FinTech Operations" at bounding box center [628, 174] width 539 height 103
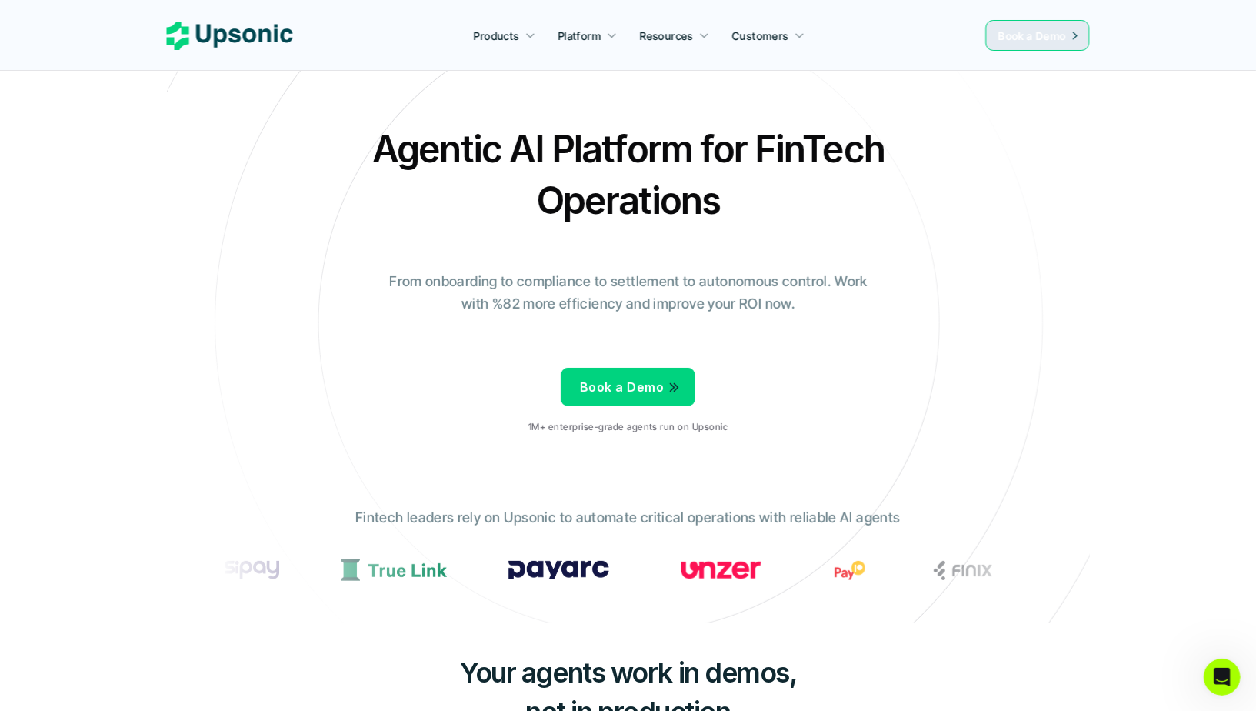
click at [632, 212] on h2 "Agentic AI Platform for FinTech Operations" at bounding box center [628, 174] width 539 height 103
click at [661, 215] on h2 "Agentic AI Platform for FinTech Operations" at bounding box center [628, 174] width 539 height 103
click at [649, 275] on p "From onboarding to compliance to settlement to autonomous control. Work with %8…" at bounding box center [629, 293] width 500 height 45
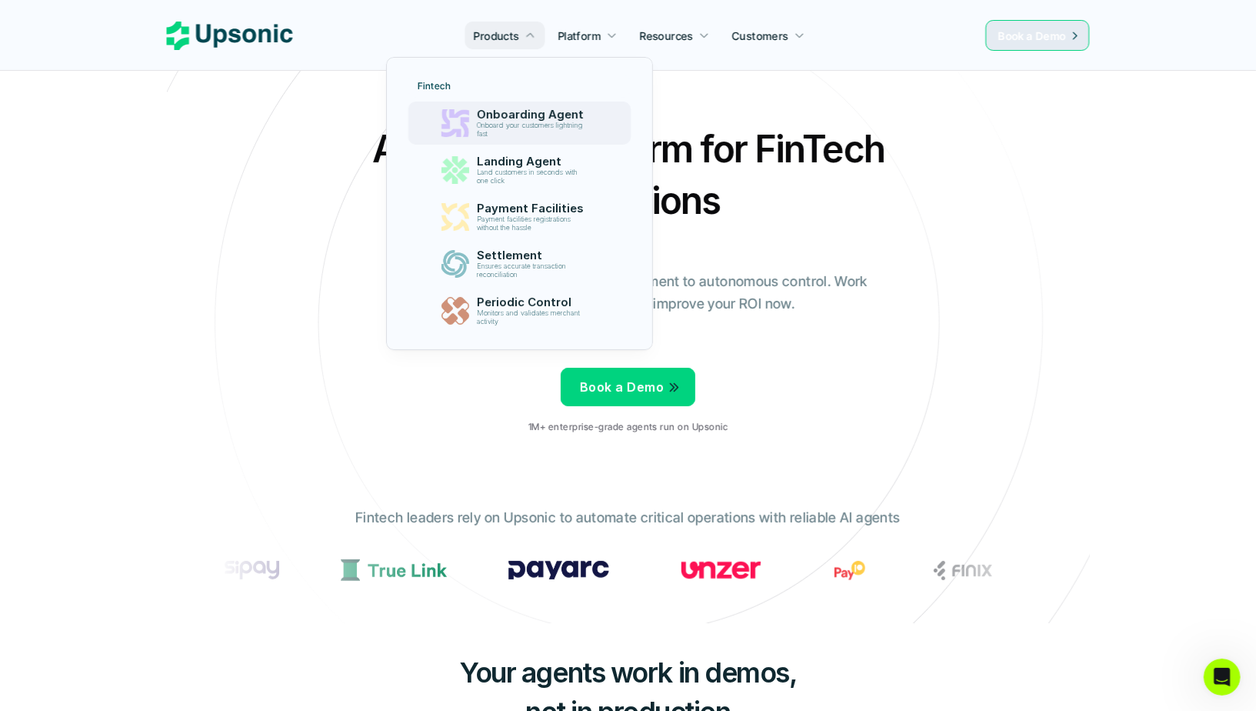
click at [511, 120] on p "Onboarding Agent" at bounding box center [534, 115] width 114 height 14
click at [499, 301] on p "Periodic Control" at bounding box center [534, 302] width 118 height 15
click at [501, 202] on p "Payment Facilities" at bounding box center [534, 209] width 118 height 15
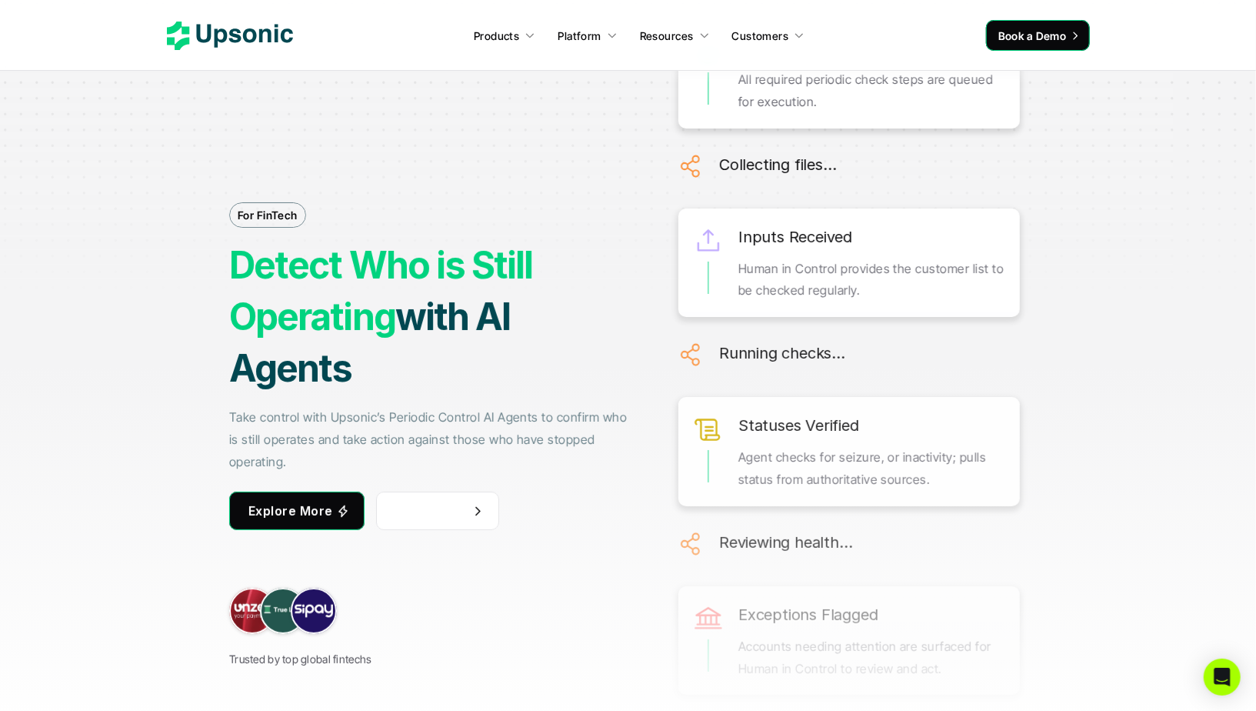
click at [577, 162] on div "For FinTech Detect Who is Still Operating with AI Agents Take control with Upso…" at bounding box center [431, 366] width 405 height 603
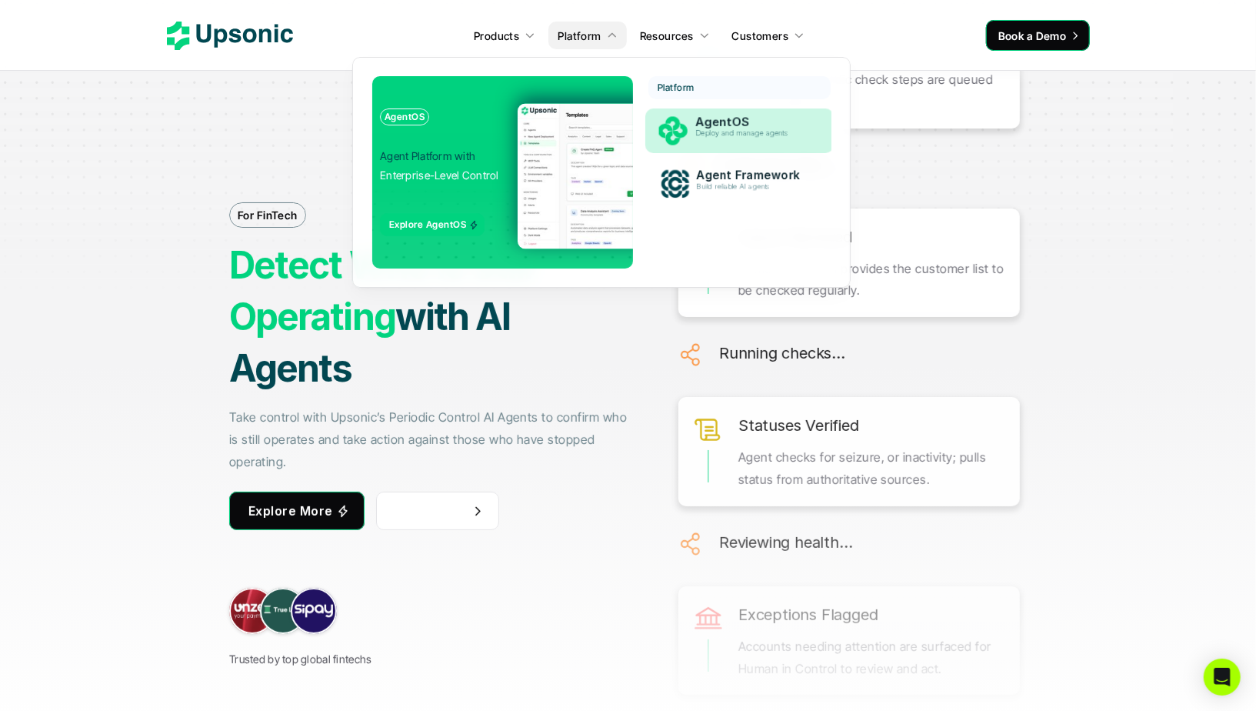
click at [708, 125] on p "AgentOS" at bounding box center [754, 122] width 118 height 15
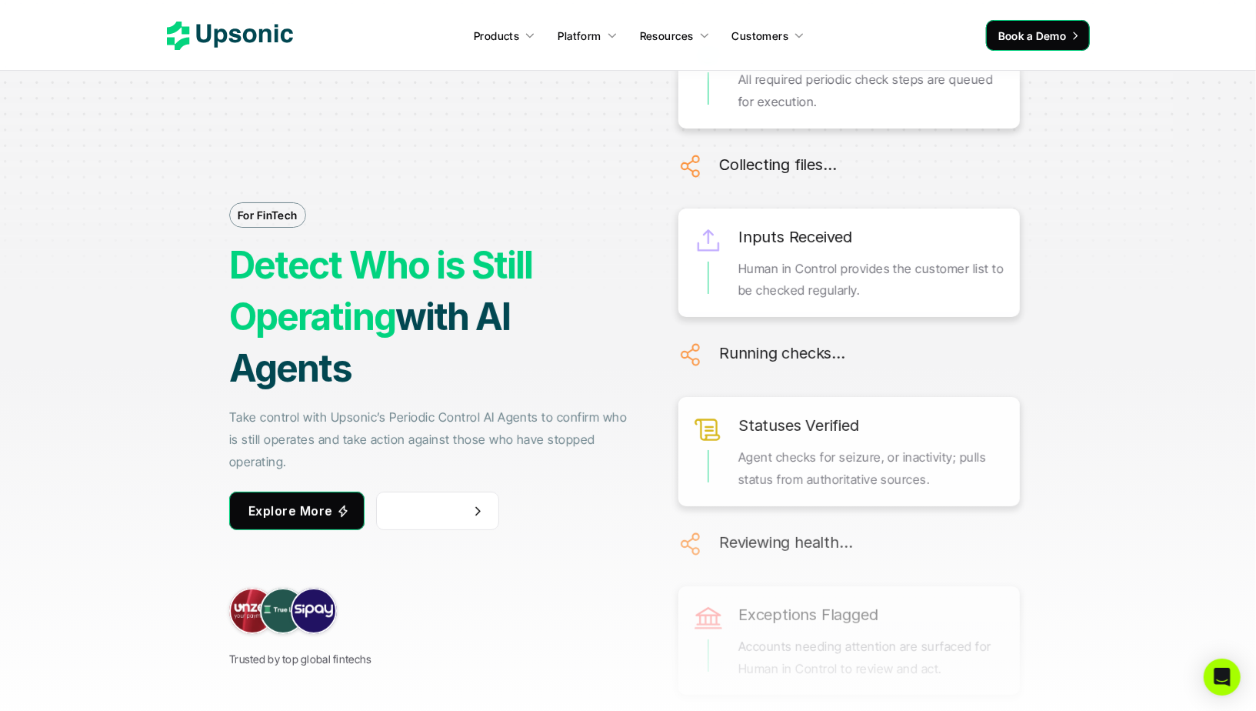
drag, startPoint x: 236, startPoint y: 264, endPoint x: 388, endPoint y: 308, distance: 157.8
click at [388, 308] on strong "Detect Who is Still Operating" at bounding box center [384, 290] width 311 height 97
copy strong "Detect Who is Still Operating"
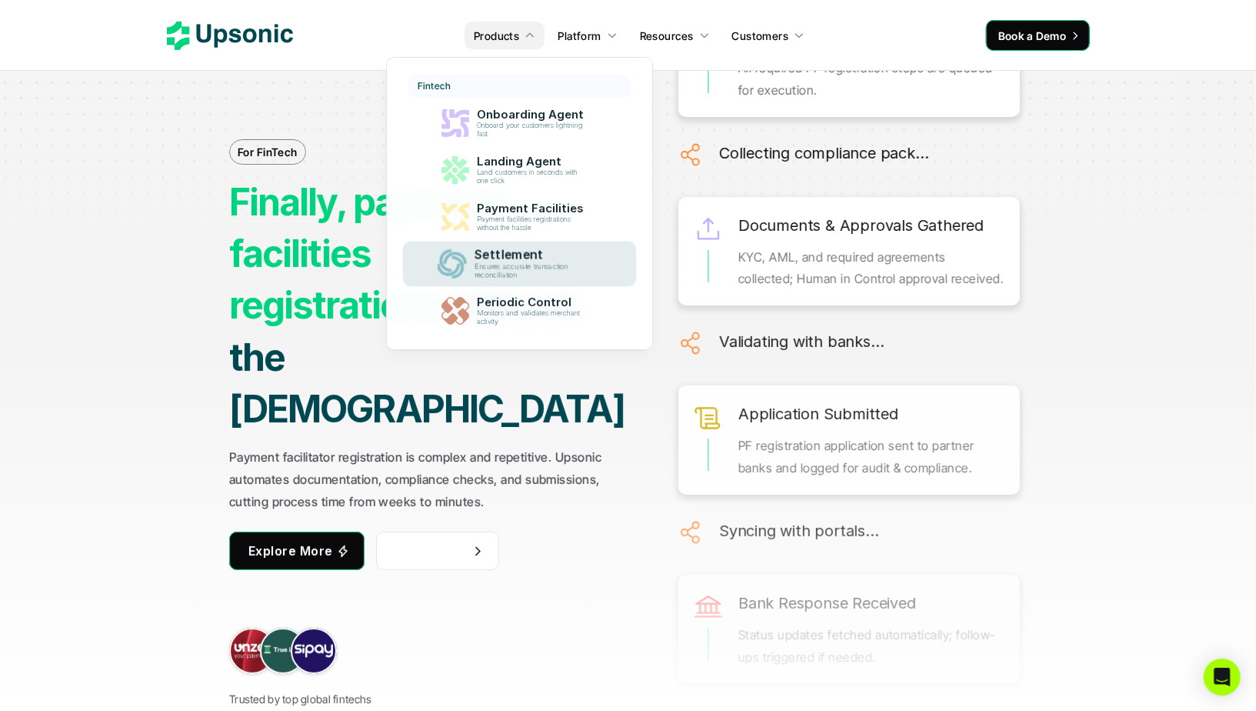
click at [491, 258] on p "Settlement" at bounding box center [534, 255] width 119 height 15
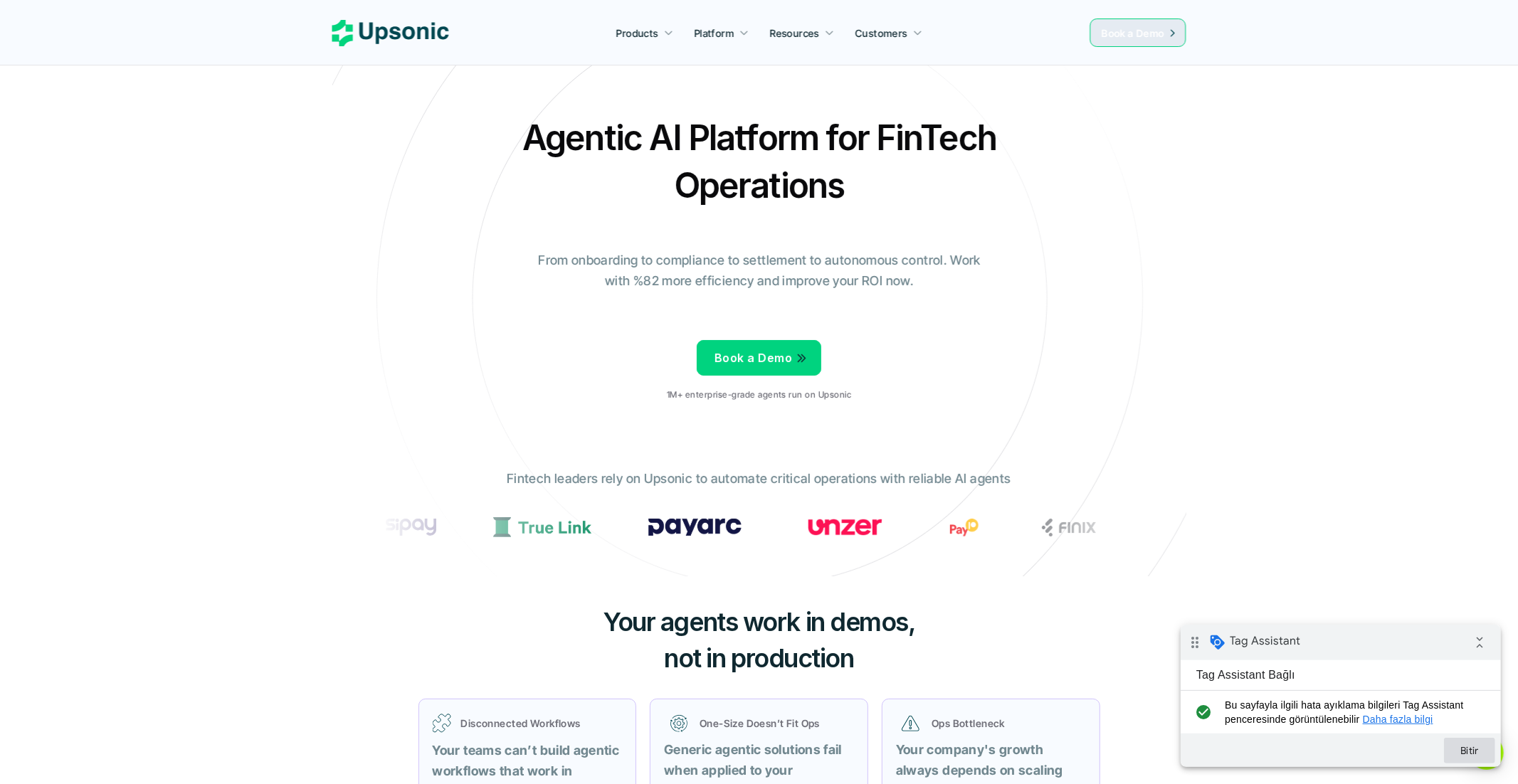
click at [1465, 753] on button "Bitir" at bounding box center [1468, 750] width 51 height 26
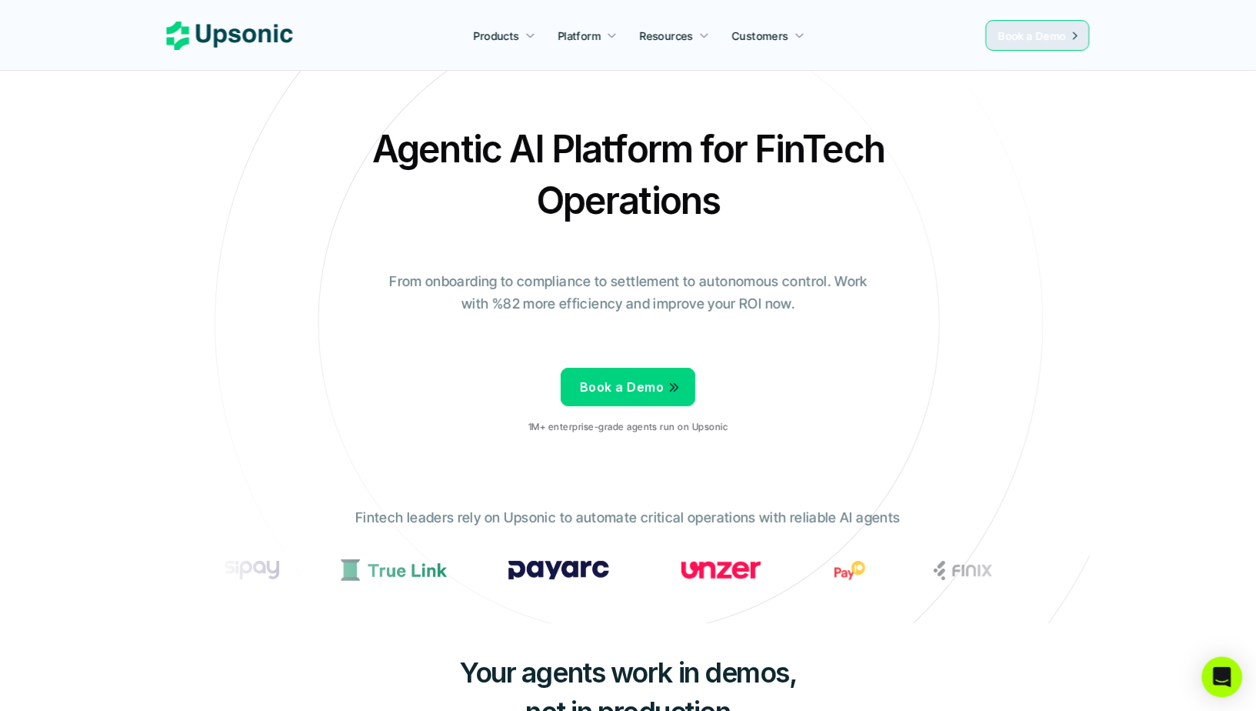
click at [1226, 677] on icon "Open Intercom Messenger" at bounding box center [1222, 677] width 18 height 20
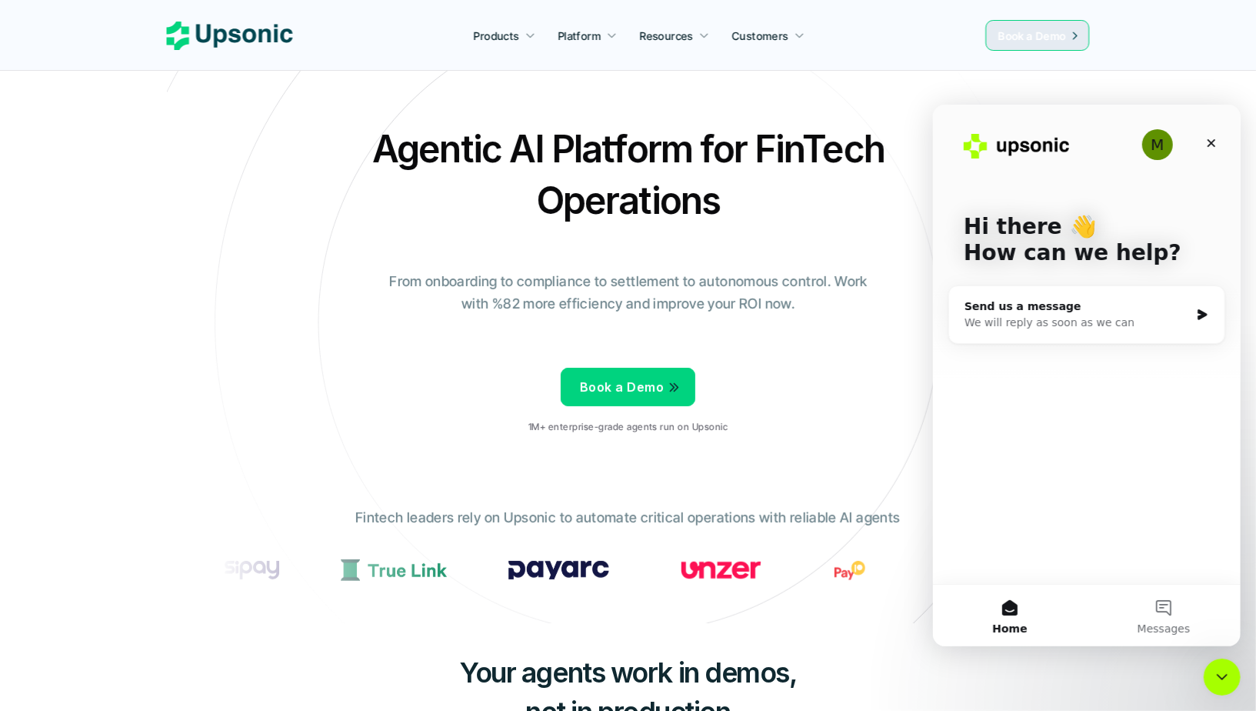
click at [1152, 140] on div "M" at bounding box center [1157, 143] width 31 height 31
click at [1205, 138] on icon "Close" at bounding box center [1211, 142] width 12 height 12
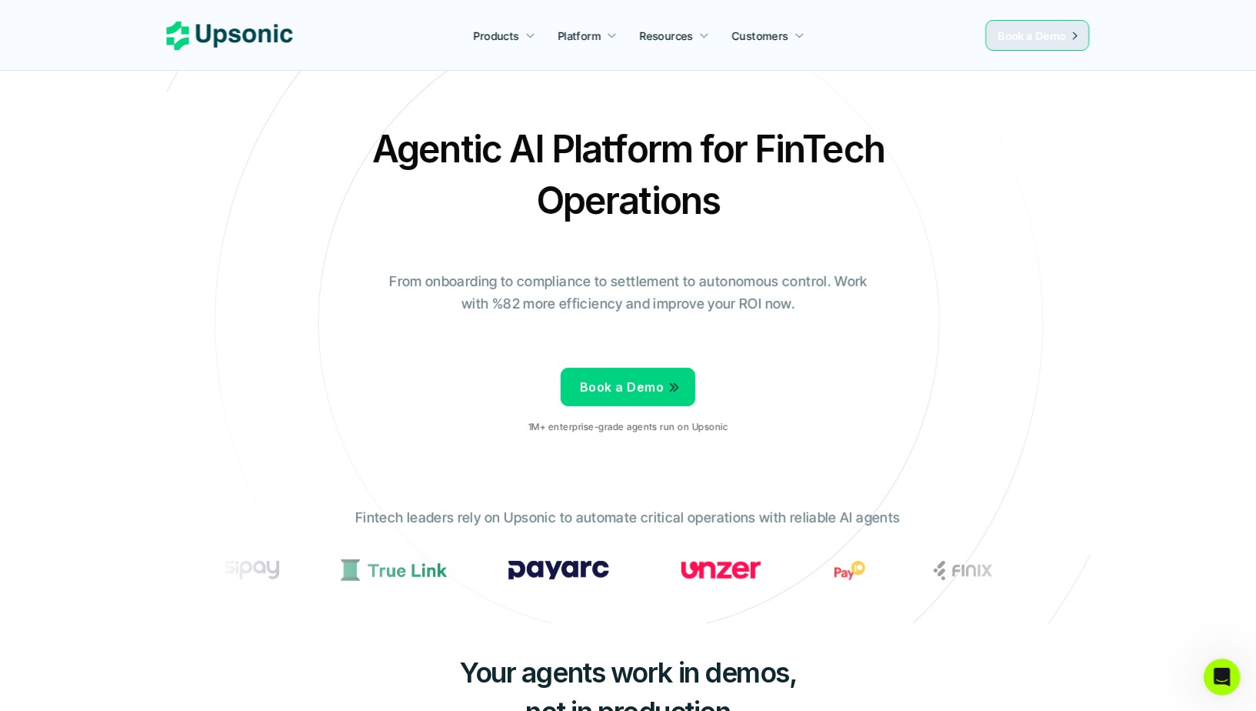
click at [743, 205] on h2 "Agentic AI Platform for FinTech Operations" at bounding box center [628, 174] width 539 height 103
